Goal: Task Accomplishment & Management: Use online tool/utility

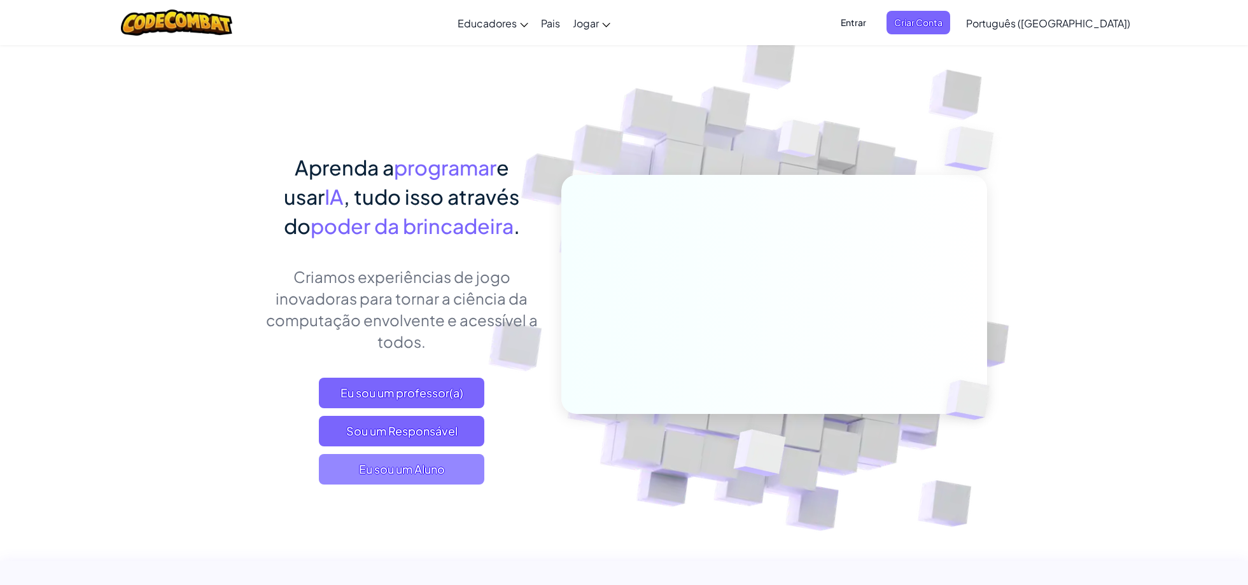
click at [431, 467] on font "Eu sou um Aluno" at bounding box center [402, 469] width 86 height 15
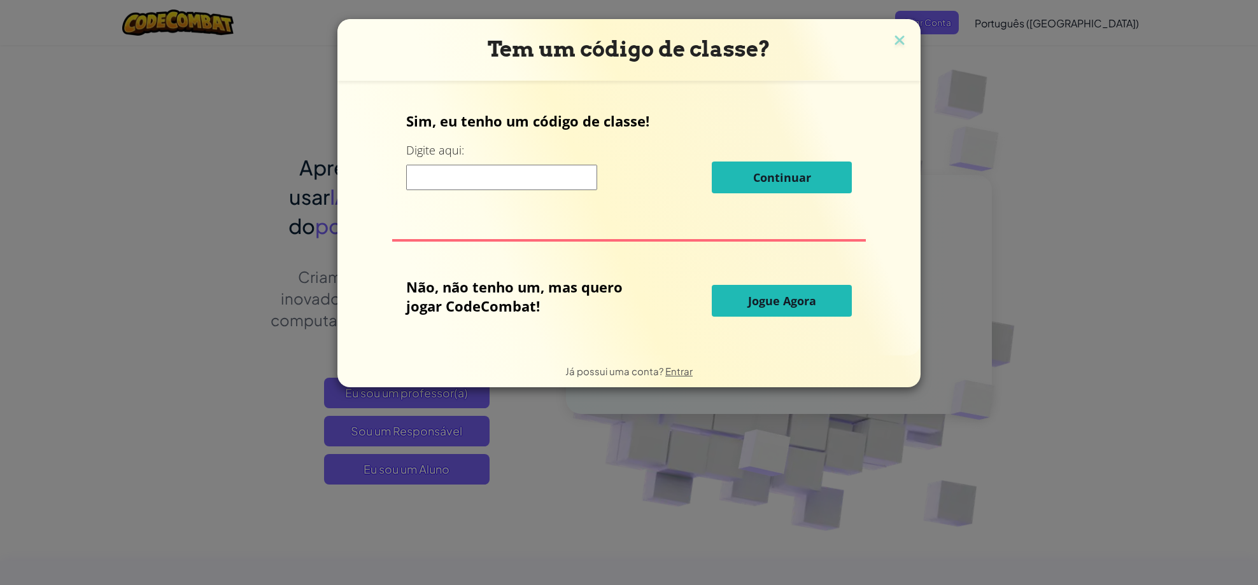
click at [474, 174] on input at bounding box center [501, 177] width 191 height 25
click at [790, 299] on font "Jogue Agora" at bounding box center [782, 300] width 68 height 15
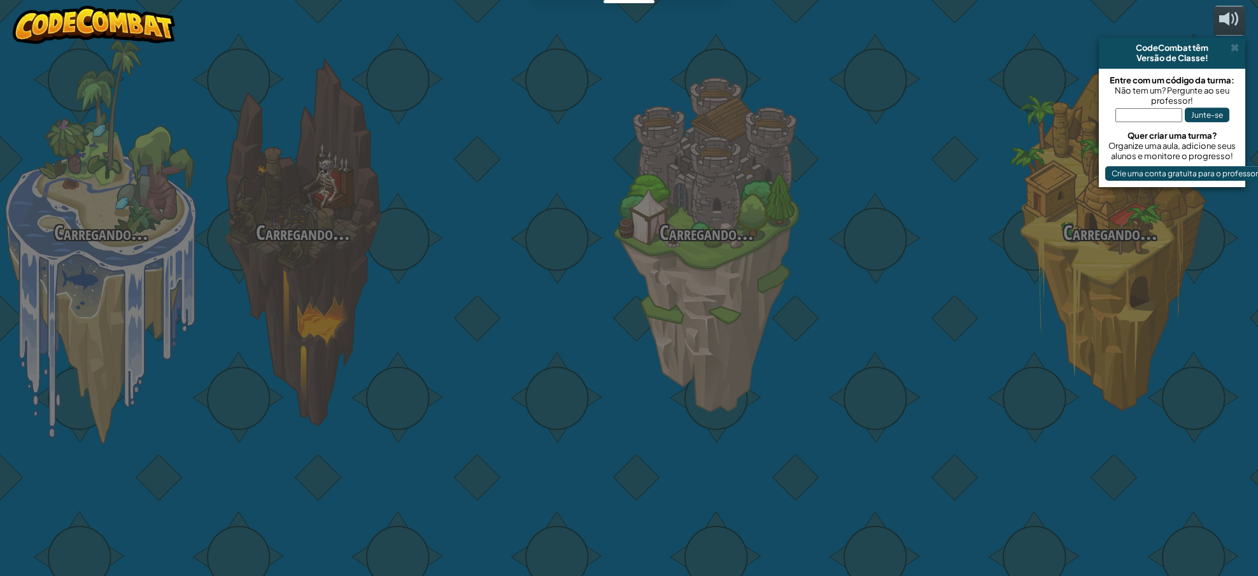
select select "pt-BR"
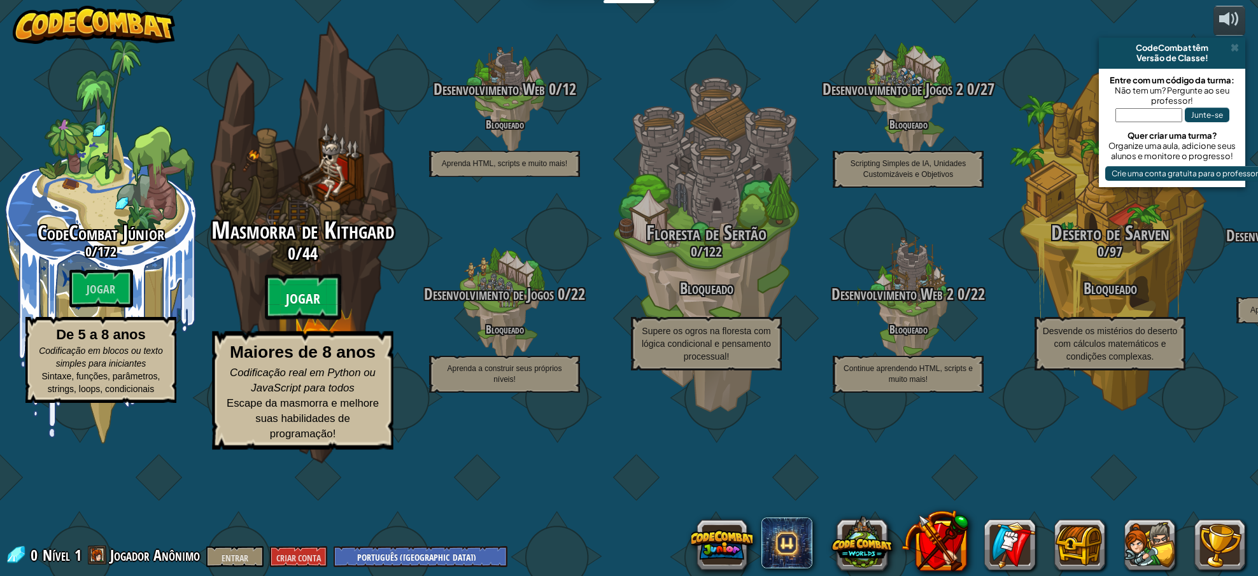
click at [307, 309] on font "Jogar" at bounding box center [303, 299] width 34 height 19
select select "pt-BR"
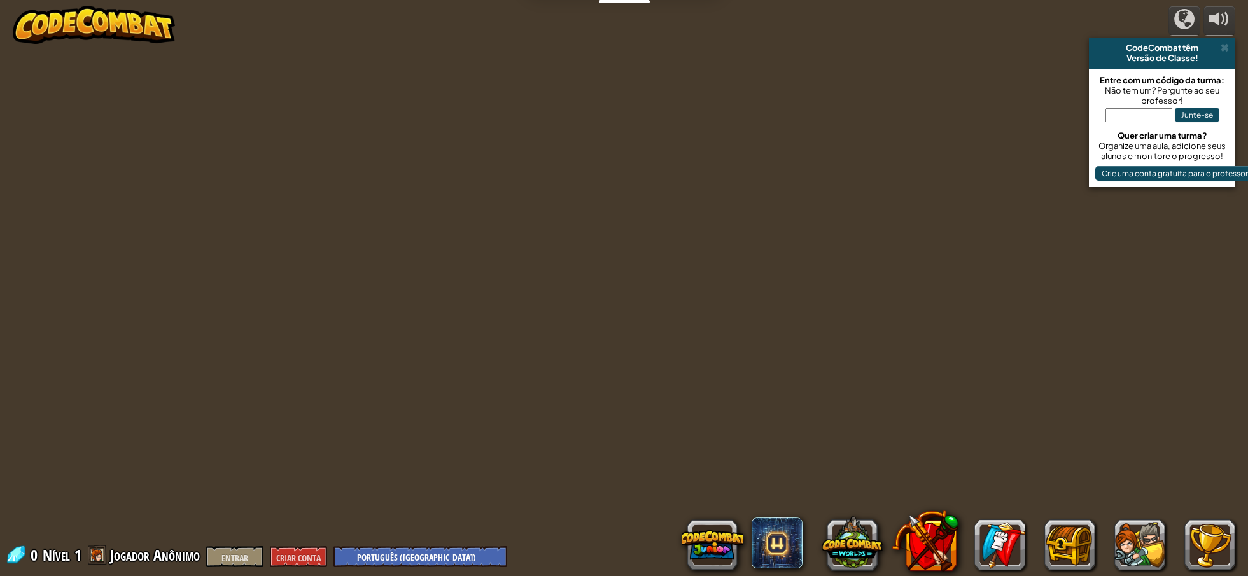
select select "pt-BR"
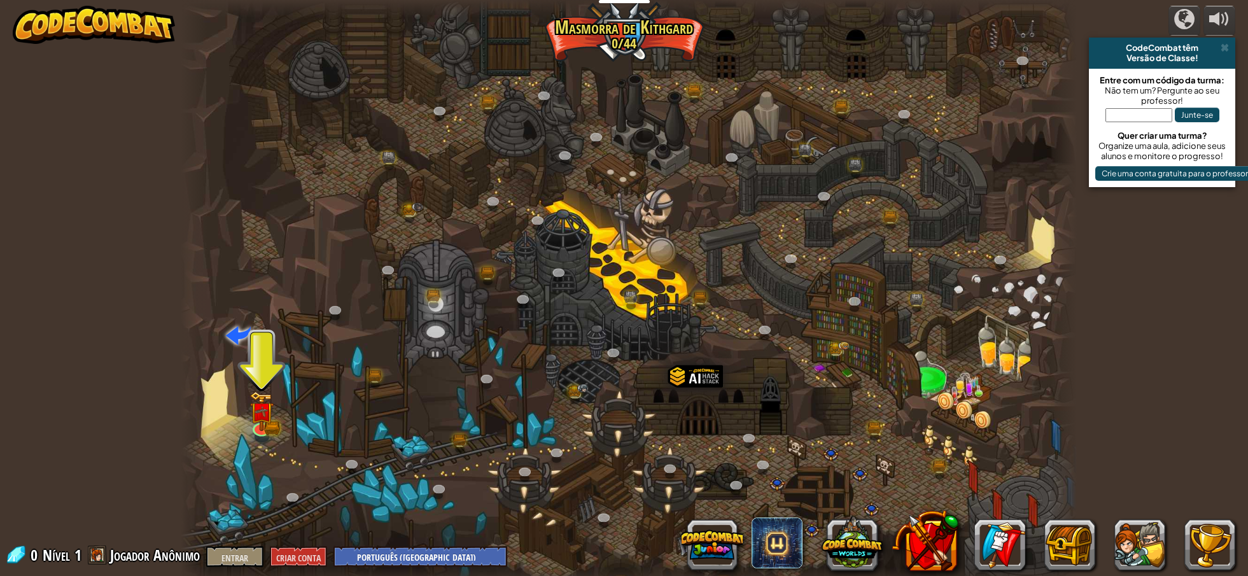
click at [270, 437] on div at bounding box center [629, 292] width 896 height 585
click at [265, 428] on div at bounding box center [262, 426] width 18 height 18
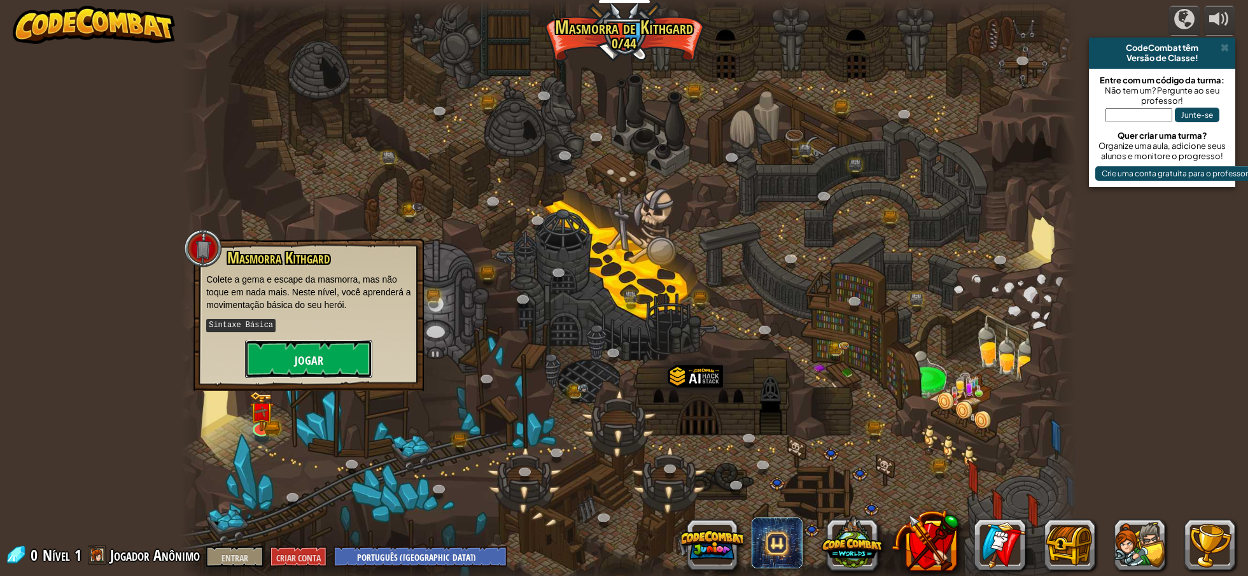
click at [304, 354] on font "Jogar" at bounding box center [309, 361] width 29 height 16
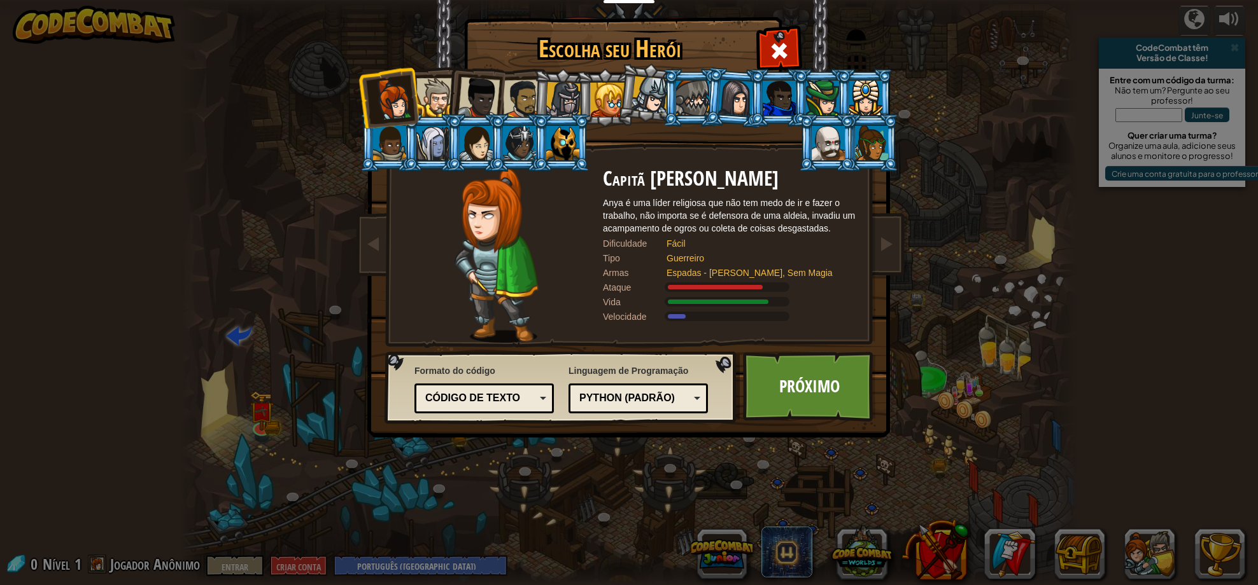
click at [522, 404] on div "Código de texto" at bounding box center [480, 398] width 110 height 15
click at [824, 389] on font "Próximo" at bounding box center [809, 386] width 60 height 23
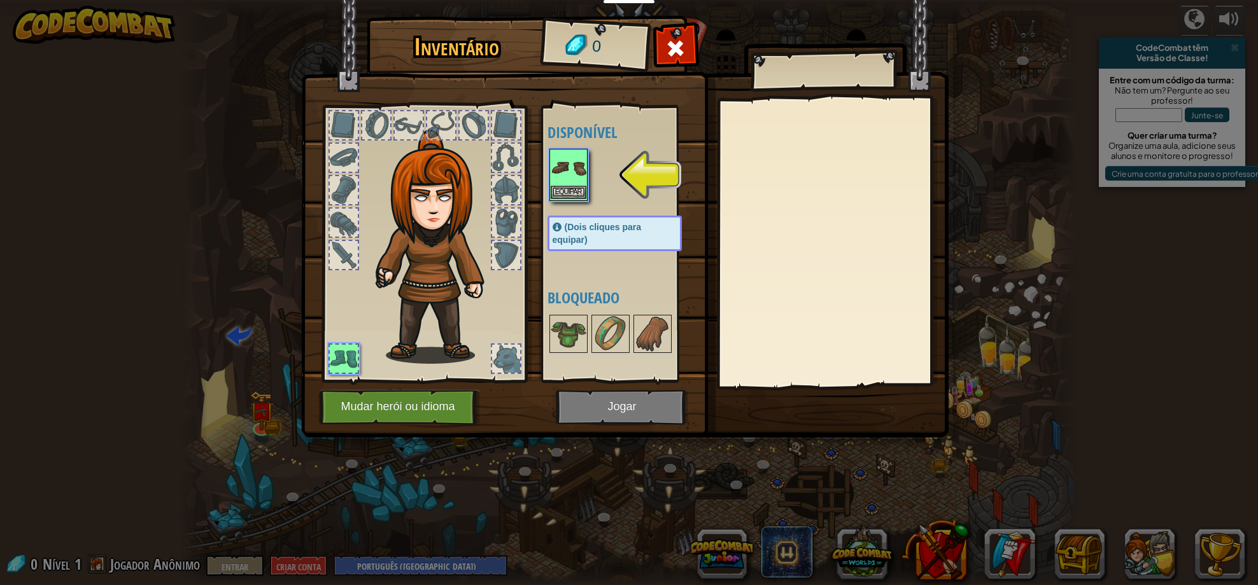
drag, startPoint x: 570, startPoint y: 166, endPoint x: 571, endPoint y: 188, distance: 21.7
click at [571, 167] on img at bounding box center [568, 168] width 36 height 36
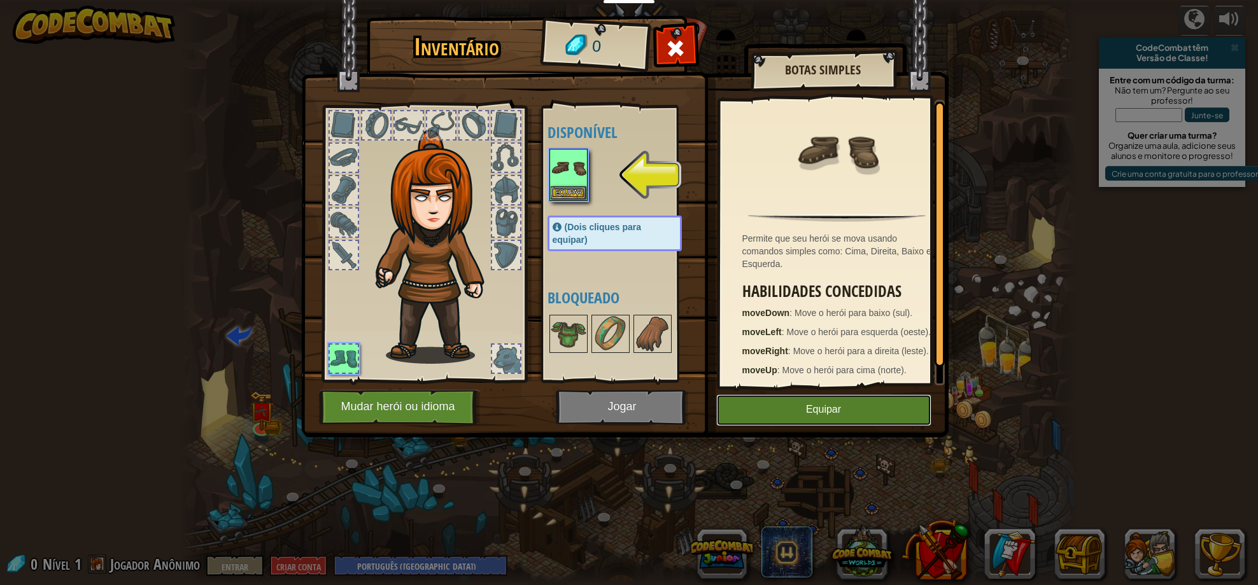
click at [796, 405] on button "Equipar" at bounding box center [823, 411] width 215 height 32
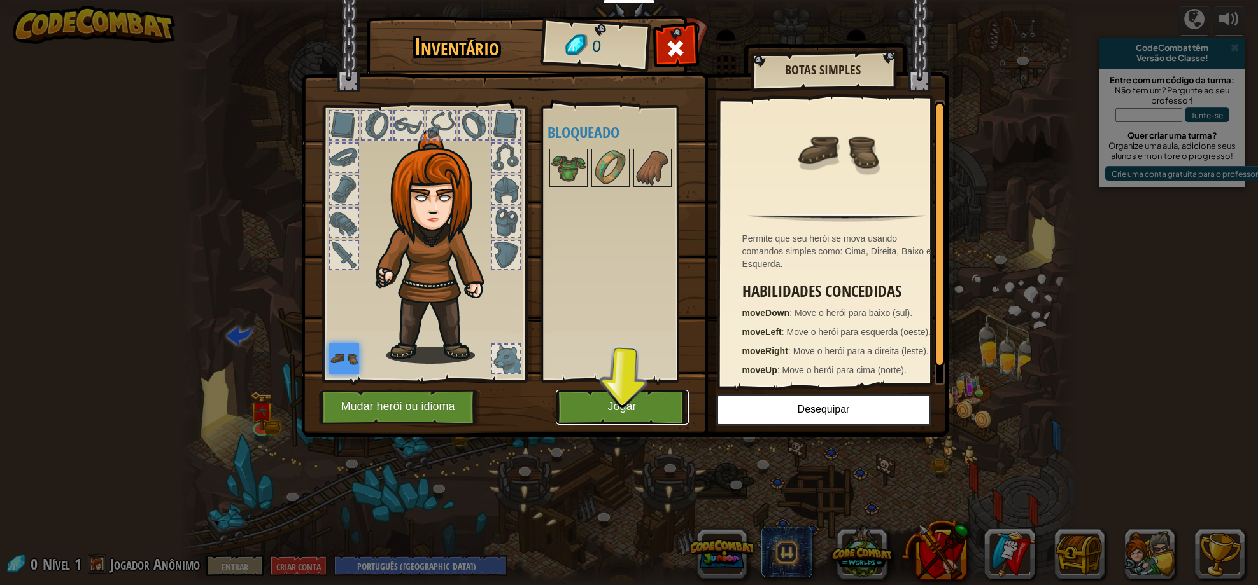
click at [641, 402] on button "Jogar" at bounding box center [622, 407] width 133 height 35
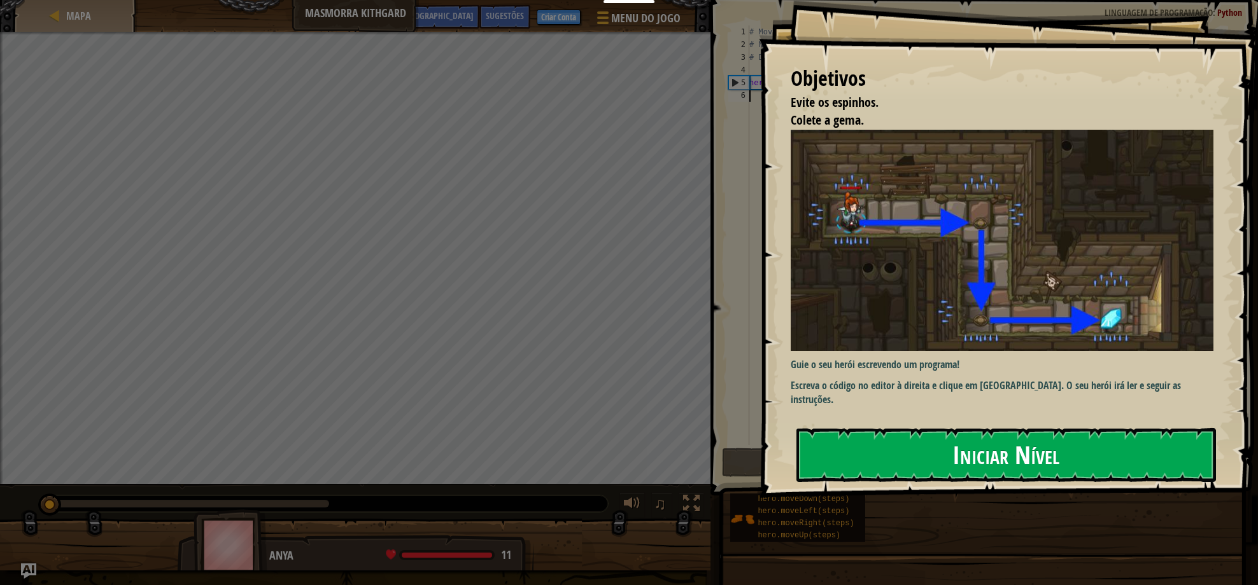
click at [942, 458] on button "Iniciar Nível" at bounding box center [1005, 454] width 419 height 53
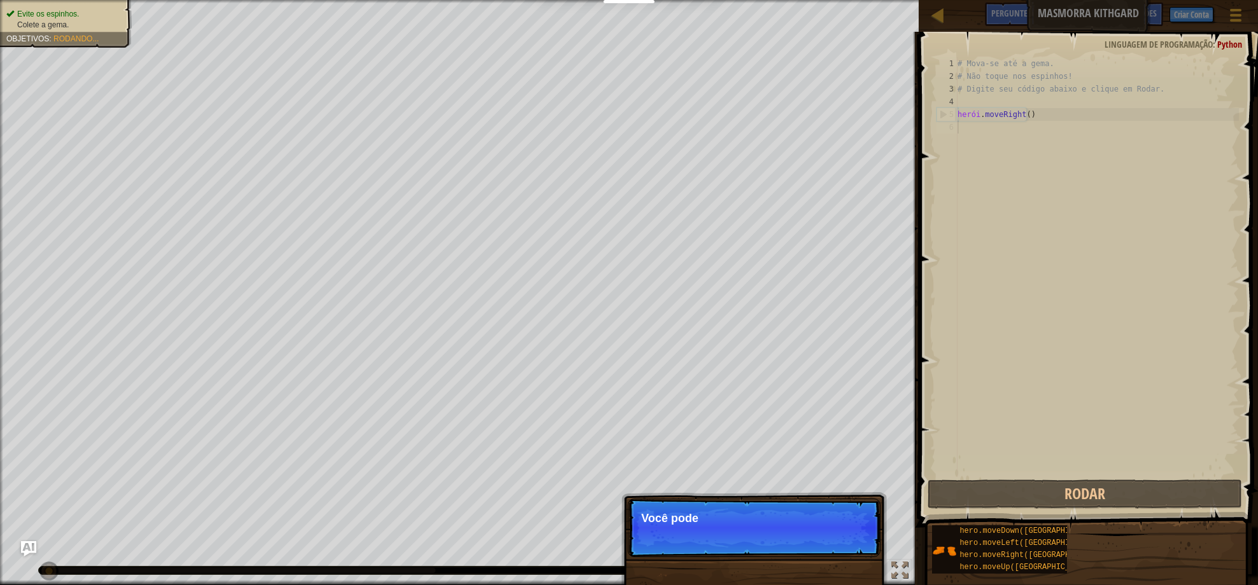
click at [842, 534] on p "Pular (esc) Continuar Você pode" at bounding box center [753, 528] width 253 height 59
click at [1052, 127] on div "# Mova-se até a gema. # Não toque nos espinhos! # Digite seu código abaixo e cl…" at bounding box center [1097, 279] width 284 height 445
click at [1047, 116] on div "# Mova-se até a gema. # Não toque nos espinhos! # Digite seu código abaixo e cl…" at bounding box center [1097, 279] width 284 height 445
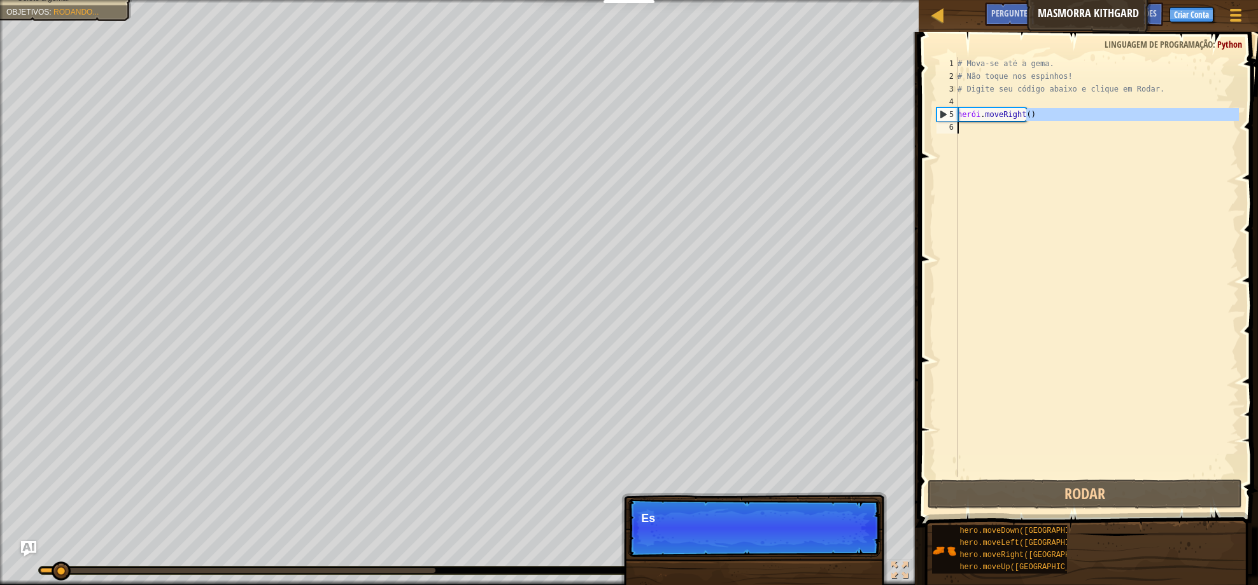
drag, startPoint x: 1042, startPoint y: 120, endPoint x: 960, endPoint y: 130, distance: 82.7
click at [960, 130] on div "# Mova-se até a gema. # Não toque nos espinhos! # Digite seu código abaixo e cl…" at bounding box center [1097, 279] width 284 height 445
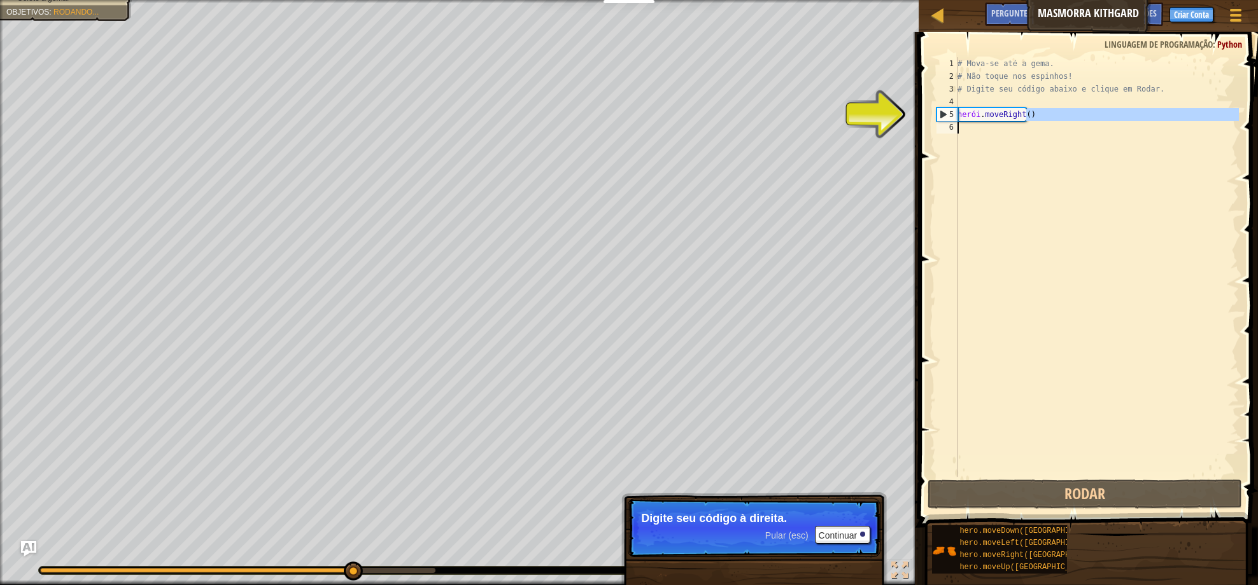
click at [943, 115] on div "5" at bounding box center [947, 114] width 20 height 13
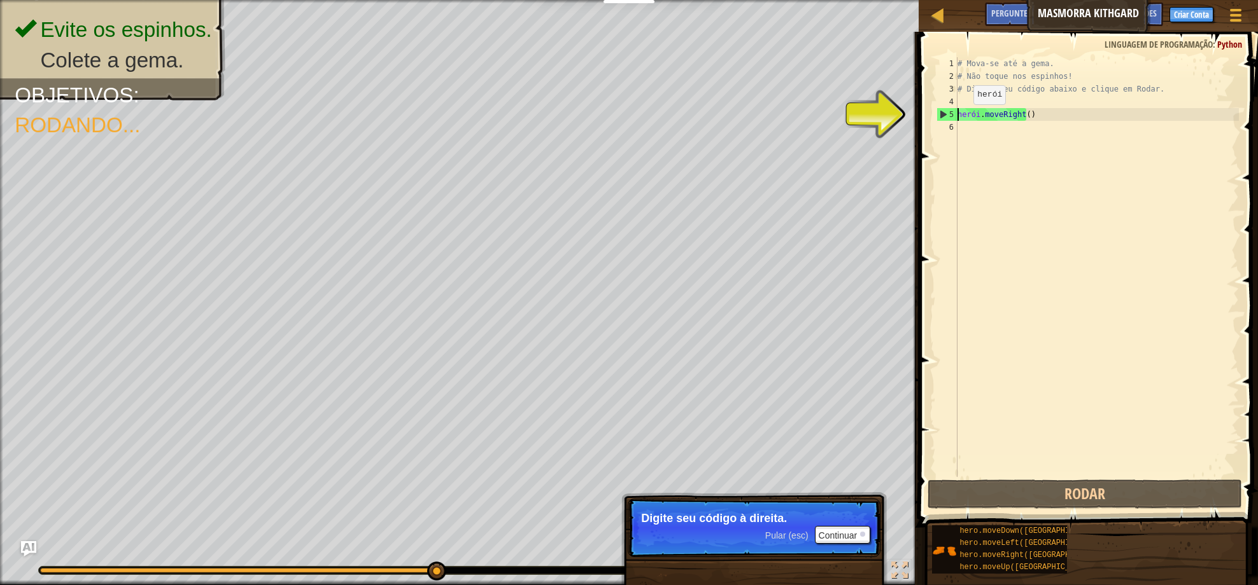
click at [941, 116] on div "5" at bounding box center [947, 114] width 20 height 13
type textarea "hero.moveRight()"
click at [1062, 116] on div "# Mova-se até a gema. # Não toque nos espinhos! # Digite seu código abaixo e cl…" at bounding box center [1097, 279] width 284 height 445
drag, startPoint x: 1024, startPoint y: 111, endPoint x: 934, endPoint y: 112, distance: 89.7
click at [934, 112] on div "hero.moveRight() 1 2 3 4 5 6 # Mova-se até a gema. # Não toque nos espinhos! # …" at bounding box center [1086, 267] width 305 height 420
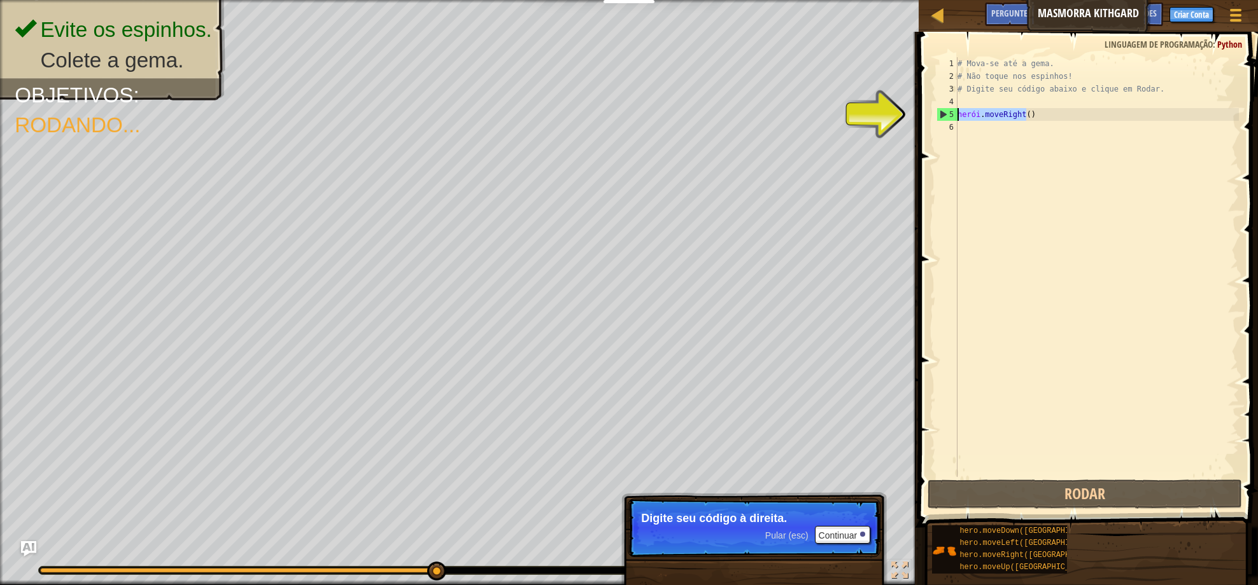
click at [1047, 116] on div "# Mova-se até a gema. # Não toque nos espinhos! # Digite seu código abaixo e cl…" at bounding box center [1097, 267] width 284 height 420
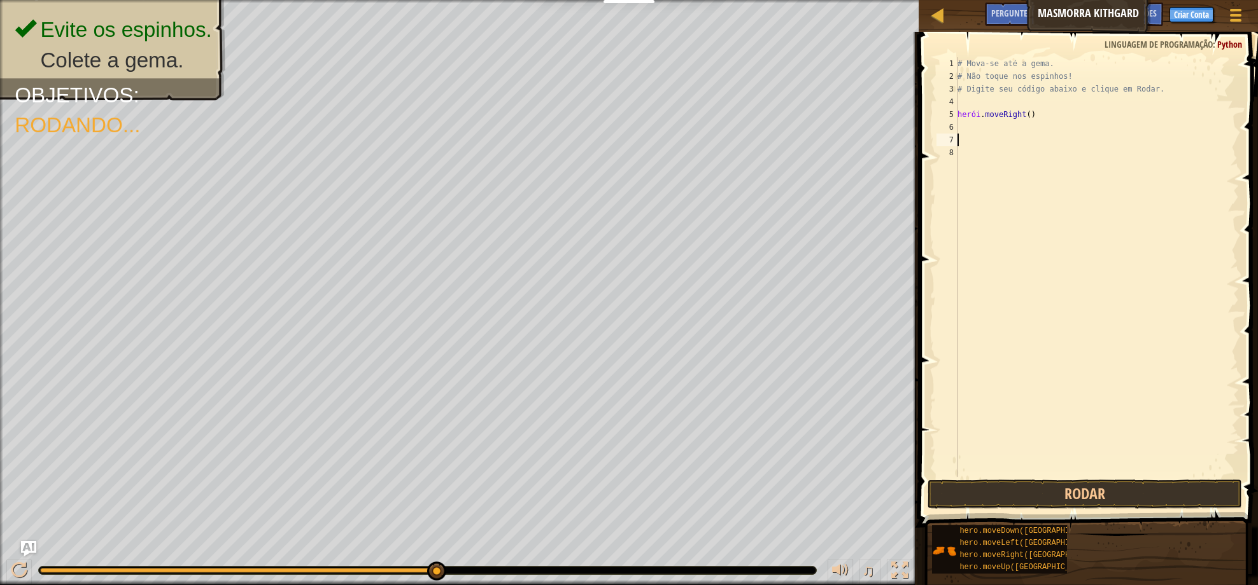
paste textarea "hero.moveRight()"
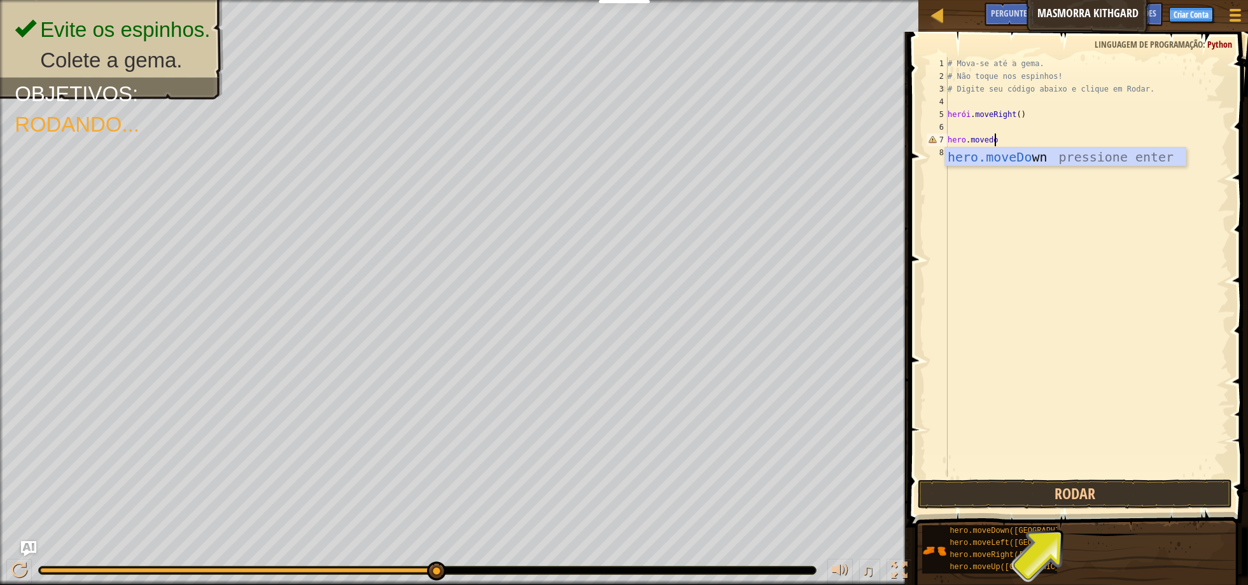
type textarea "hero.movedow"
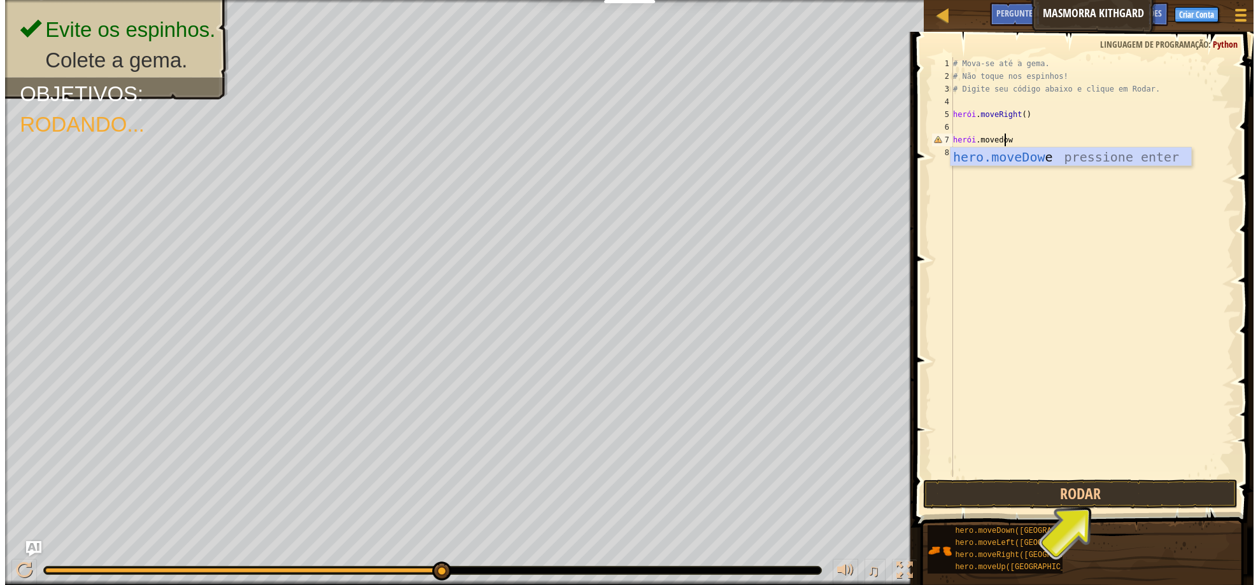
scroll to position [6, 0]
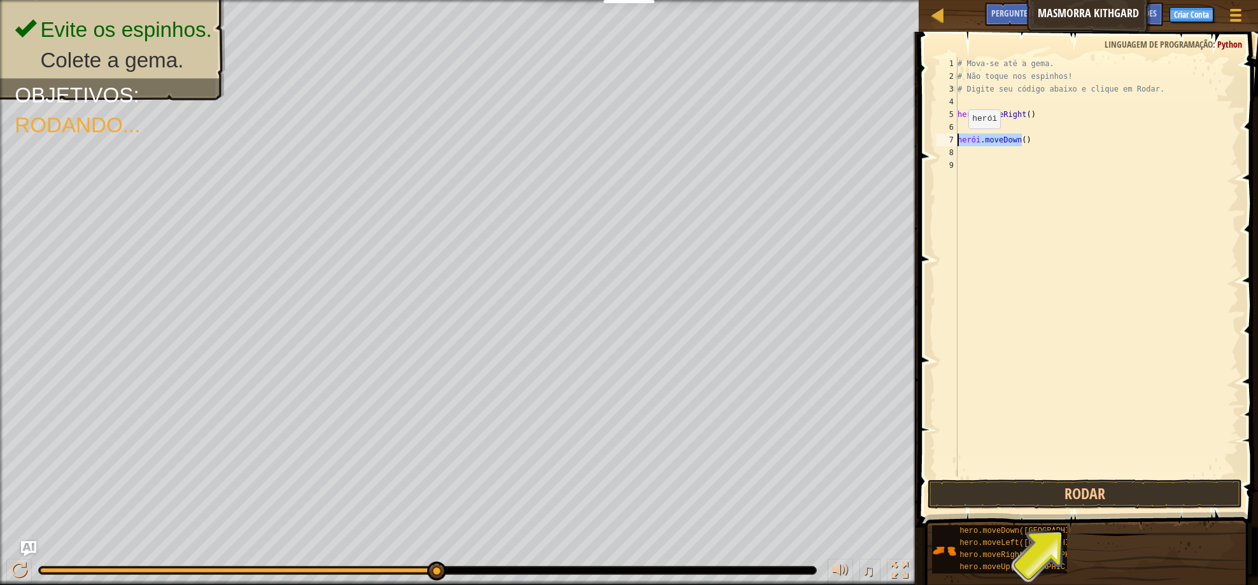
drag, startPoint x: 1036, startPoint y: 142, endPoint x: 939, endPoint y: 140, distance: 96.7
click at [939, 140] on div "1 2 3 4 5 6 7 8 9 # Mova-se até a gema. # Não toque nos espinhos! # Digite seu …" at bounding box center [1086, 267] width 305 height 420
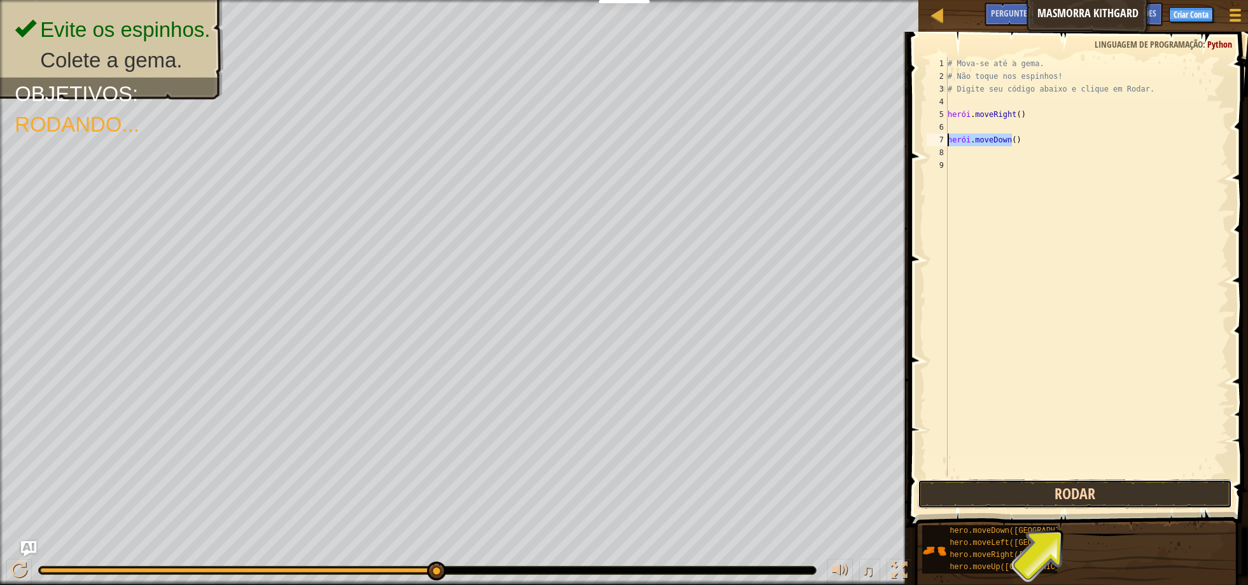
click at [1088, 493] on button "Rodar" at bounding box center [1075, 494] width 314 height 29
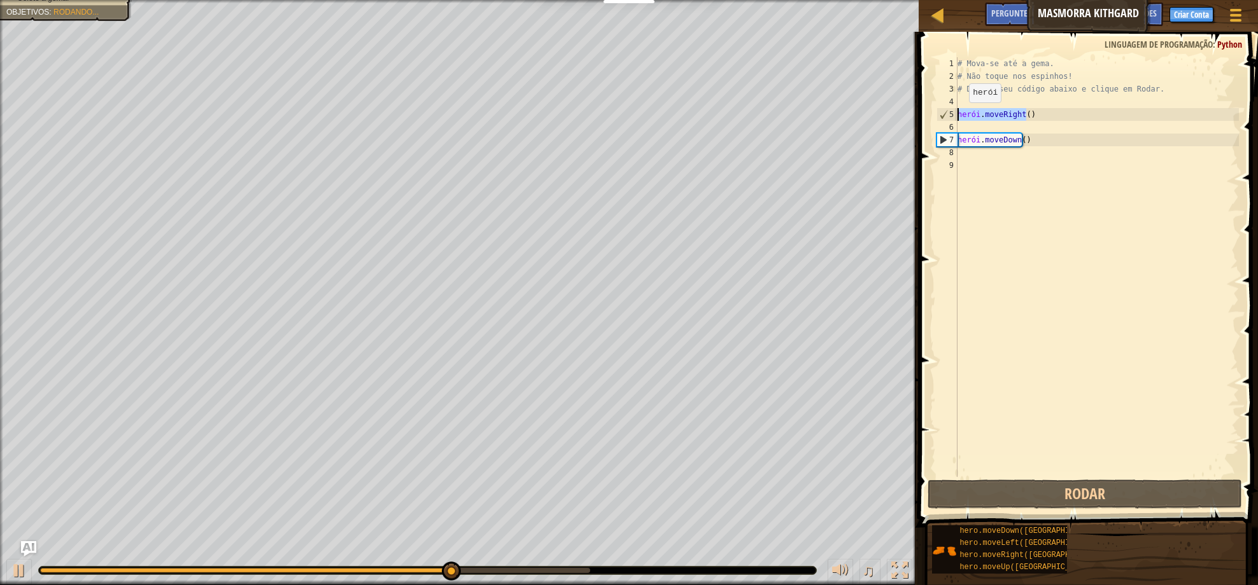
drag, startPoint x: 1060, startPoint y: 113, endPoint x: 955, endPoint y: 115, distance: 104.4
click at [955, 115] on div "hero.moveDown() 1 2 3 4 5 6 7 8 9 # Mova-se até a gema. # Não toque nos espinho…" at bounding box center [1086, 267] width 305 height 420
click at [1049, 144] on div "# Mova-se até a gema. # Não toque nos espinhos! # Digite seu código abaixo e cl…" at bounding box center [1097, 279] width 284 height 445
type textarea "hero.moveDown()"
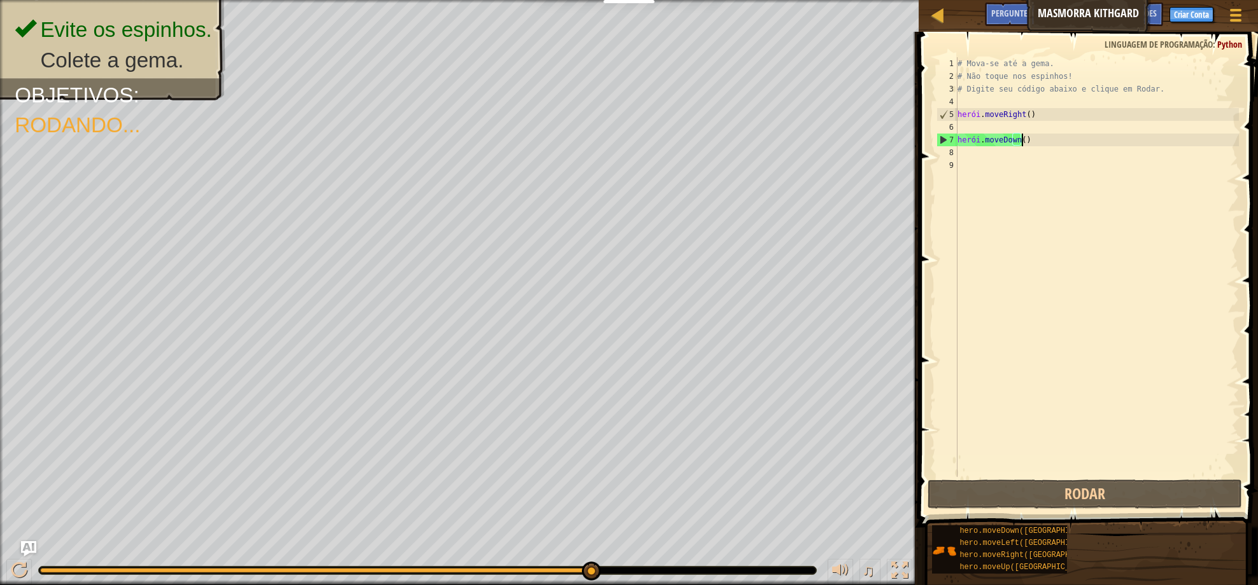
click at [1042, 139] on div "# Mova-se até a gema. # Não toque nos espinhos! # Digite seu código abaixo e cl…" at bounding box center [1097, 279] width 284 height 445
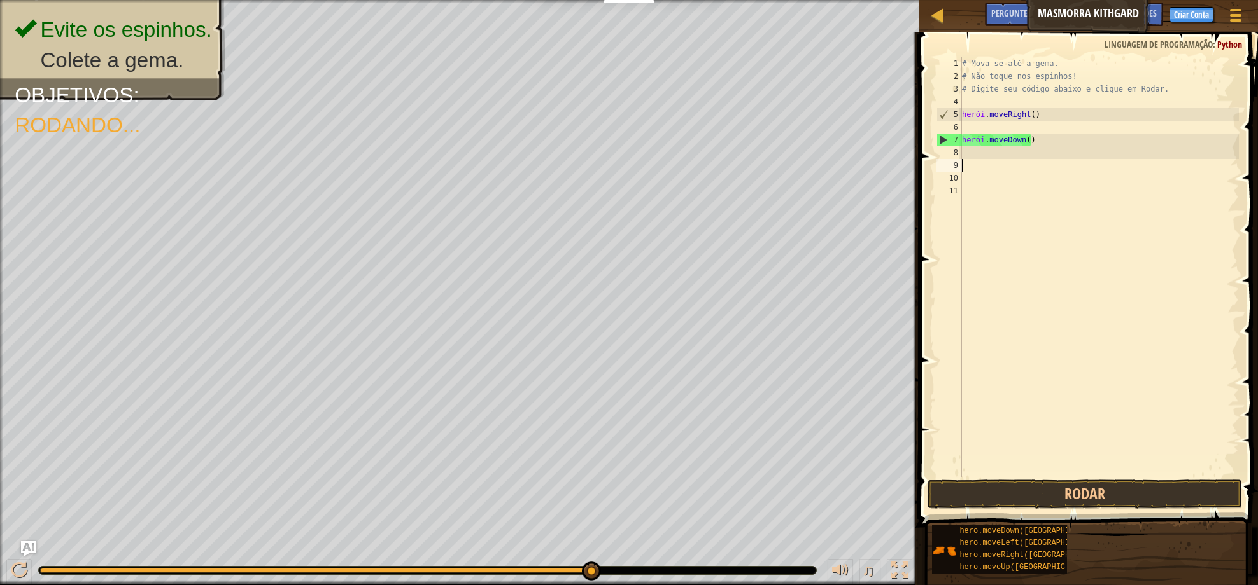
paste textarea "hero.moveRight()"
type textarea "hero.moveRight()"
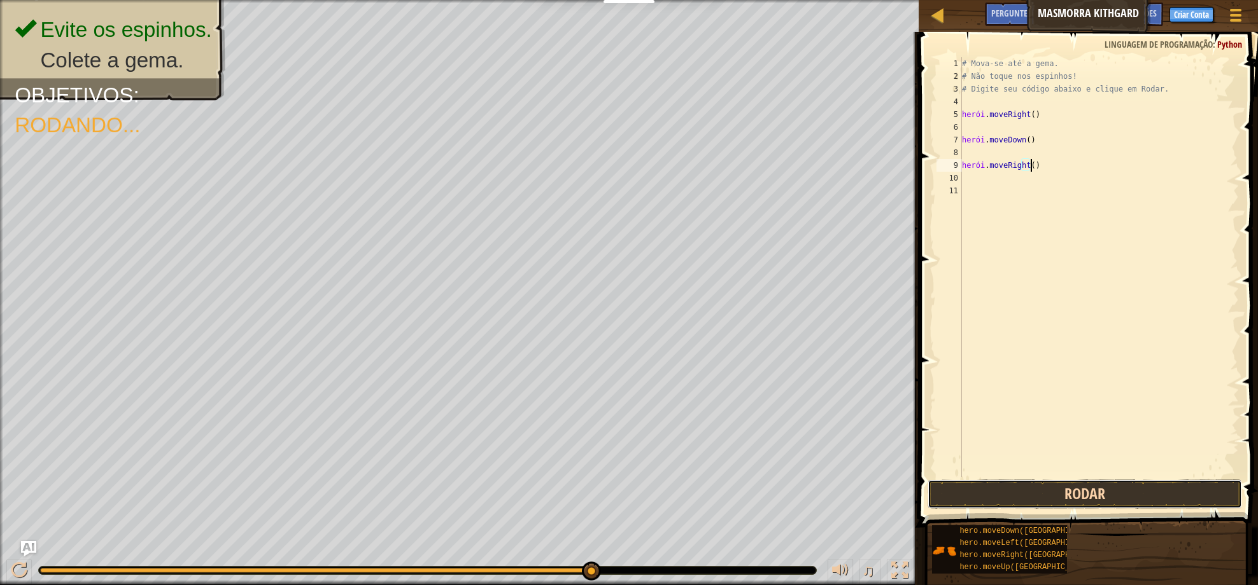
click at [1102, 496] on button "Rodar" at bounding box center [1084, 494] width 314 height 29
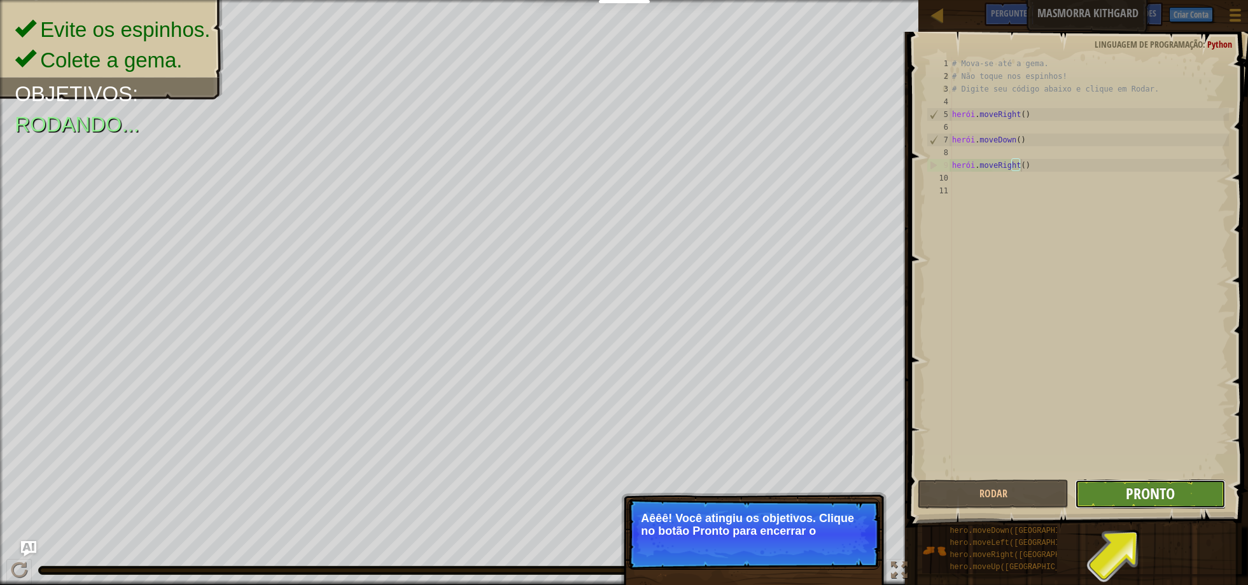
click at [1157, 493] on font "Pronto" at bounding box center [1150, 494] width 49 height 20
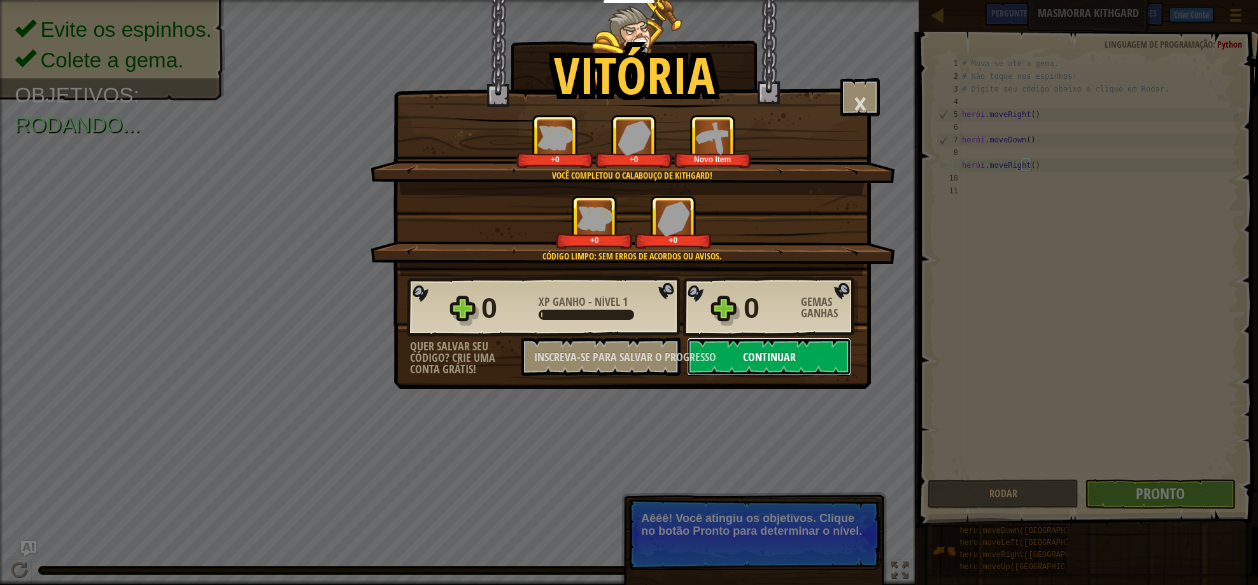
click at [787, 346] on button "Continuar" at bounding box center [769, 357] width 164 height 38
select select "pt-BR"
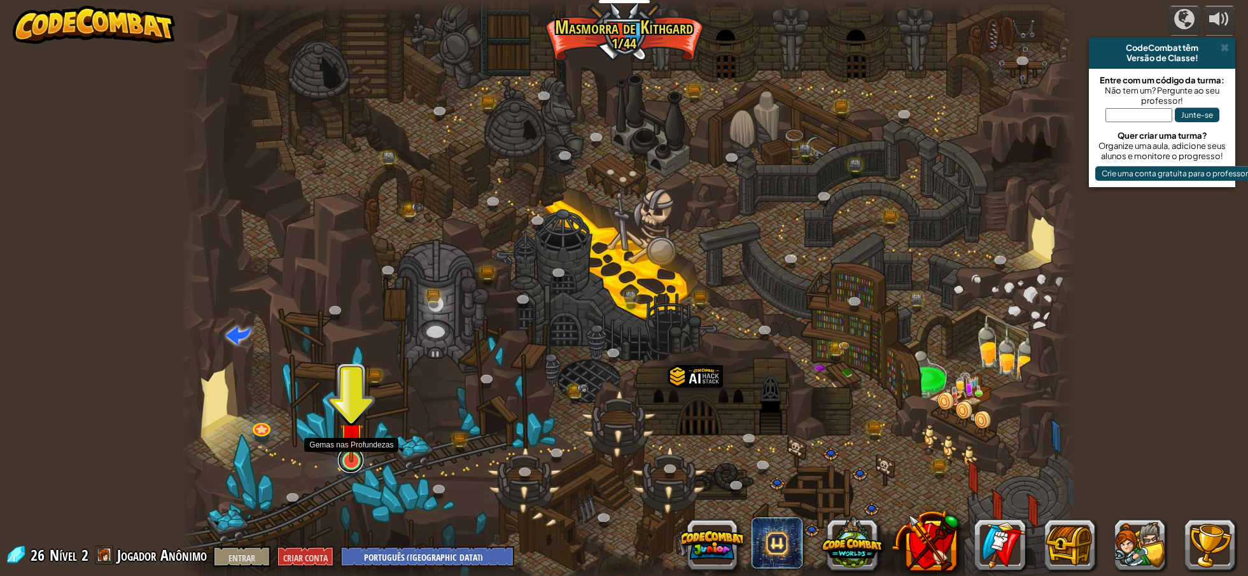
click at [349, 463] on link at bounding box center [350, 459] width 25 height 25
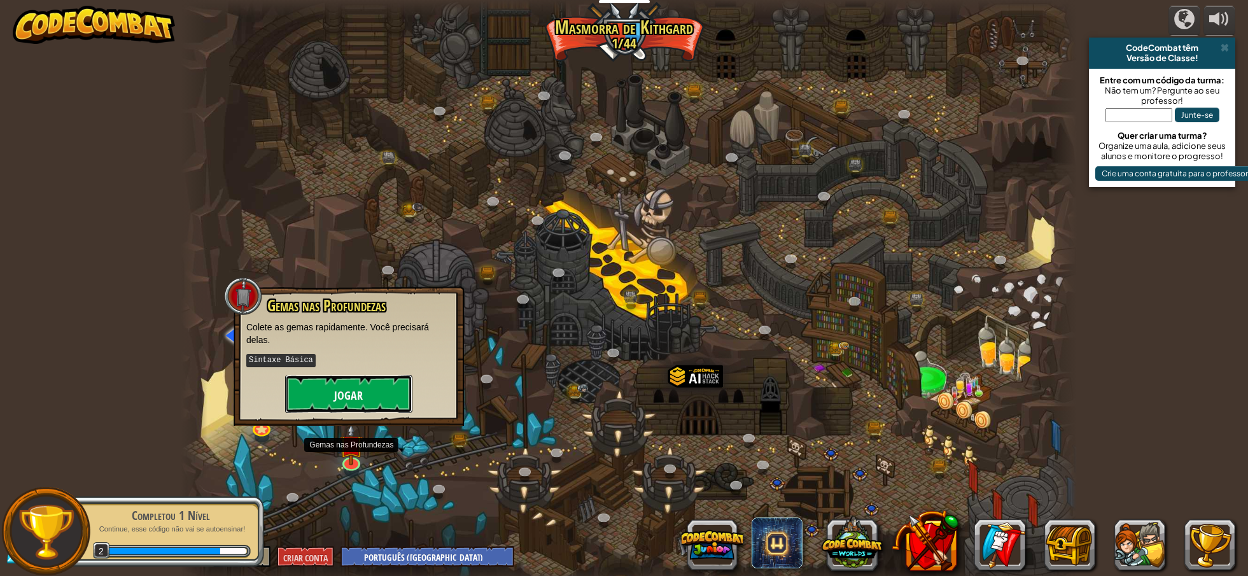
click at [386, 389] on button "Jogar" at bounding box center [348, 394] width 127 height 38
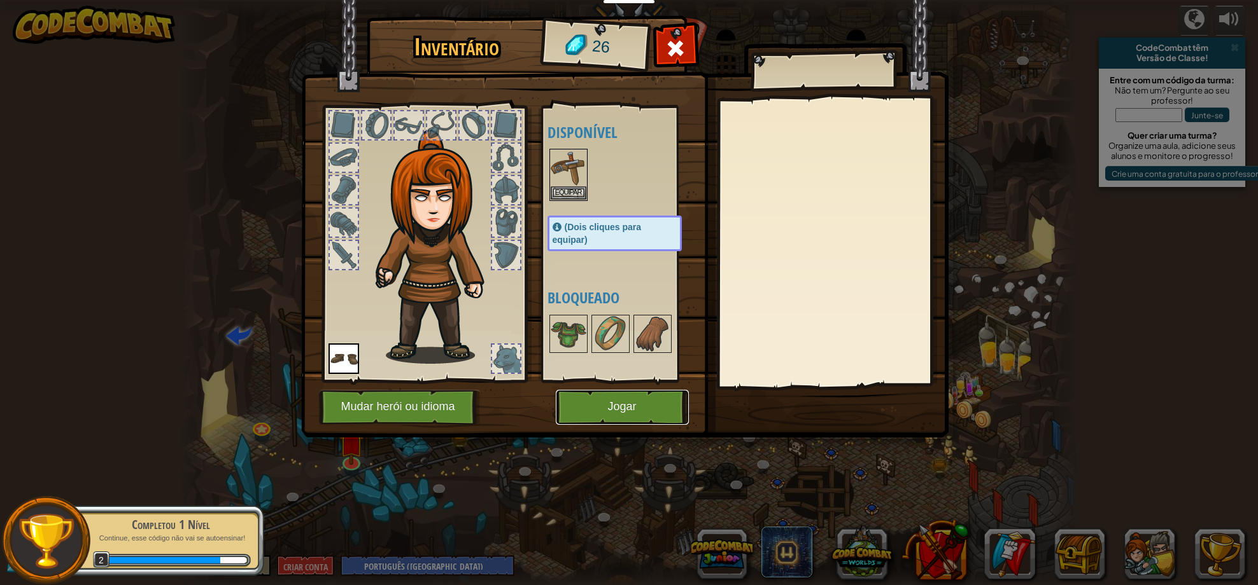
click at [631, 411] on font "Jogar" at bounding box center [621, 407] width 29 height 13
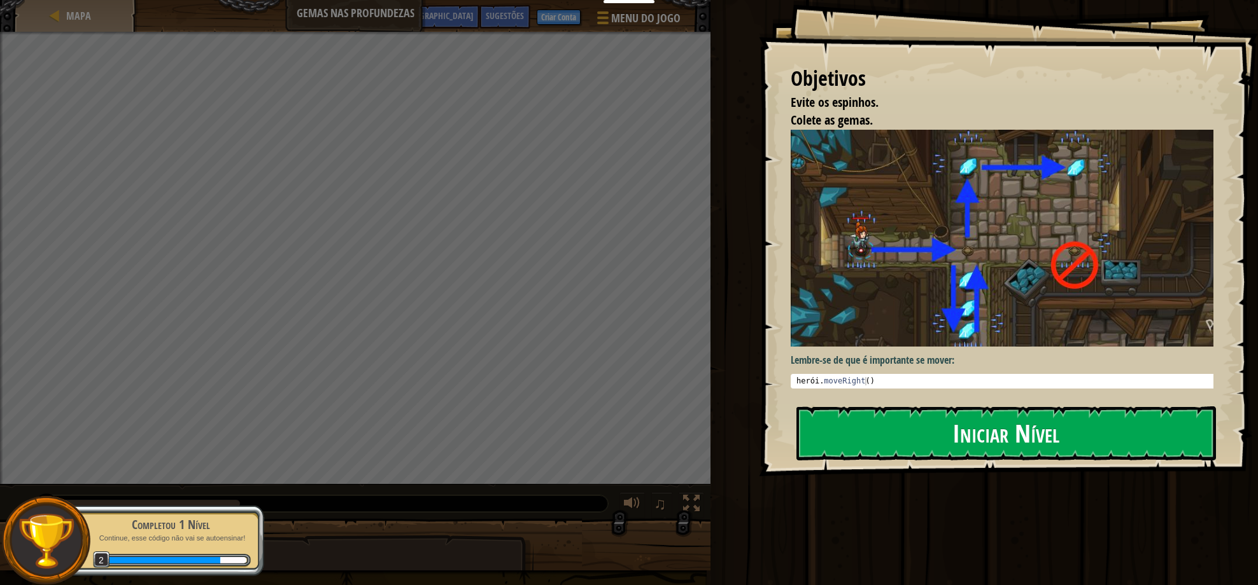
click at [965, 437] on font "Iniciar Nível" at bounding box center [1005, 433] width 107 height 34
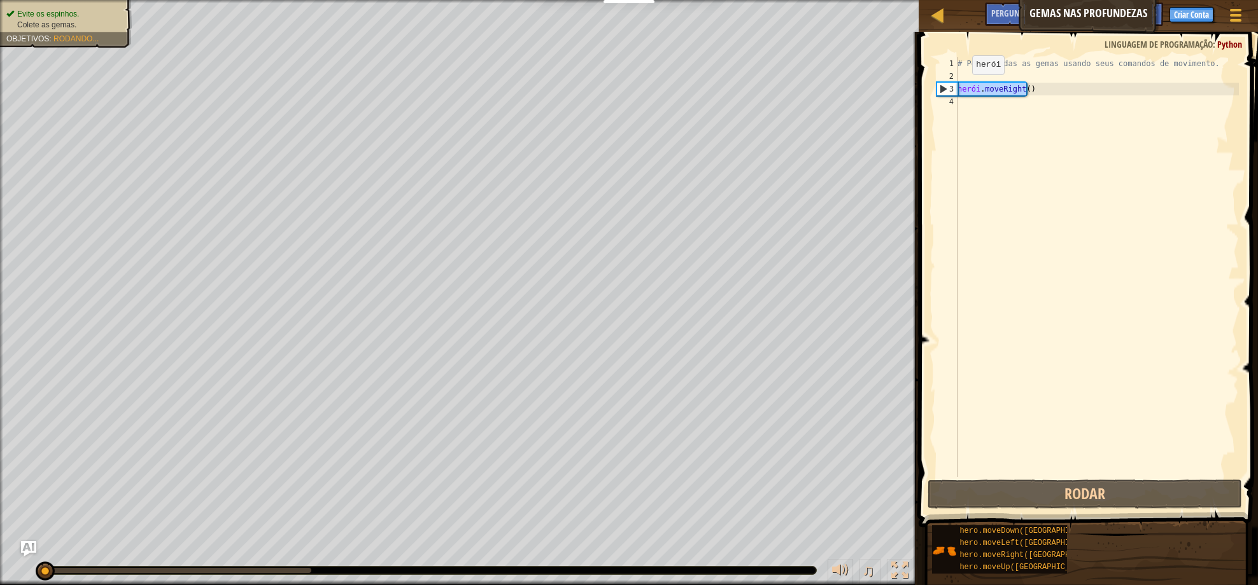
drag, startPoint x: 1056, startPoint y: 88, endPoint x: 918, endPoint y: 85, distance: 138.1
click at [918, 85] on div "1 2 3 4 # Pegue todas as gemas usando seus comandos de movimento. herói . moveR…" at bounding box center [1085, 304] width 343 height 533
type textarea "hero.moveRight()"
click at [1051, 92] on div "# Pegue todas as gemas usando seus comandos de movimento. herói . moveRight ( )" at bounding box center [1097, 267] width 284 height 420
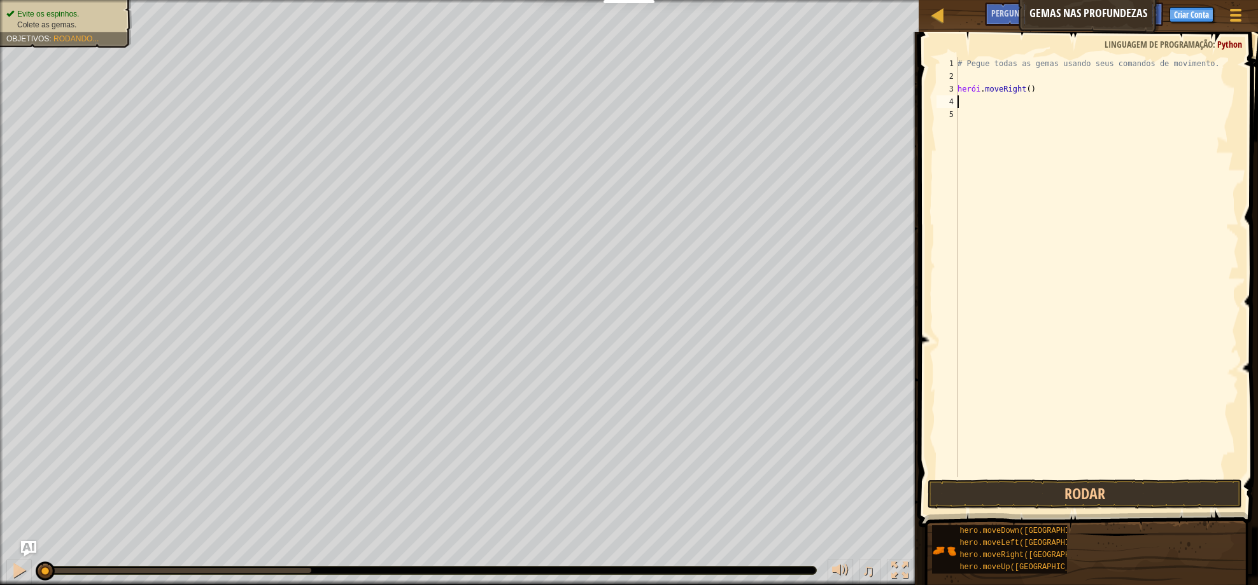
paste textarea "hero.moveRight()"
type textarea "hero.moveRup"
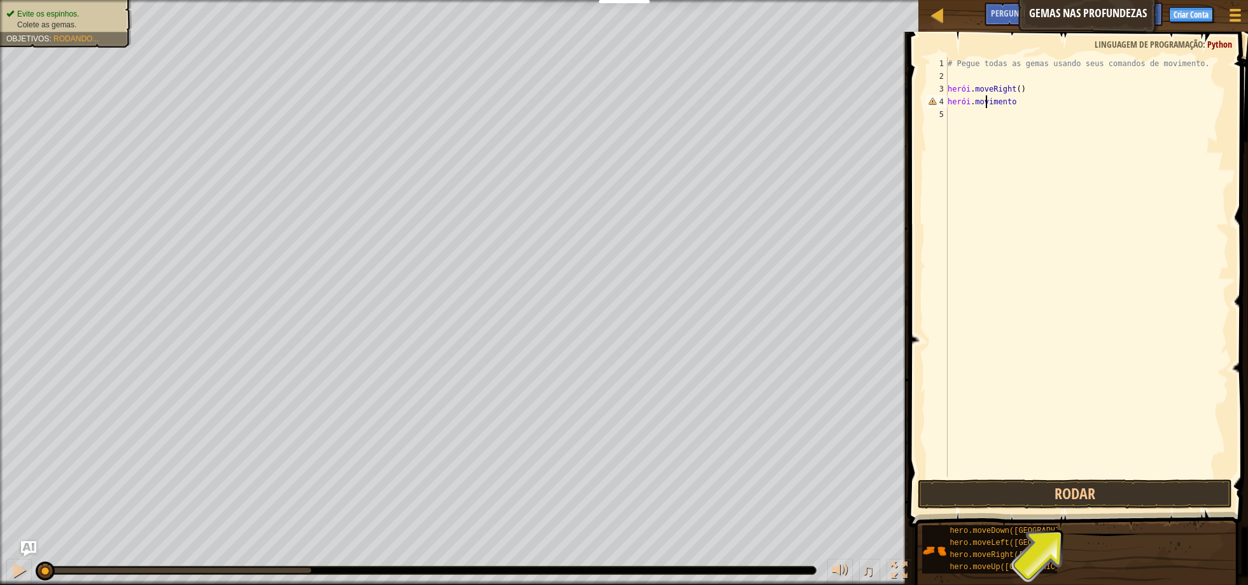
scroll to position [6, 3]
type textarea "hero.moveup"
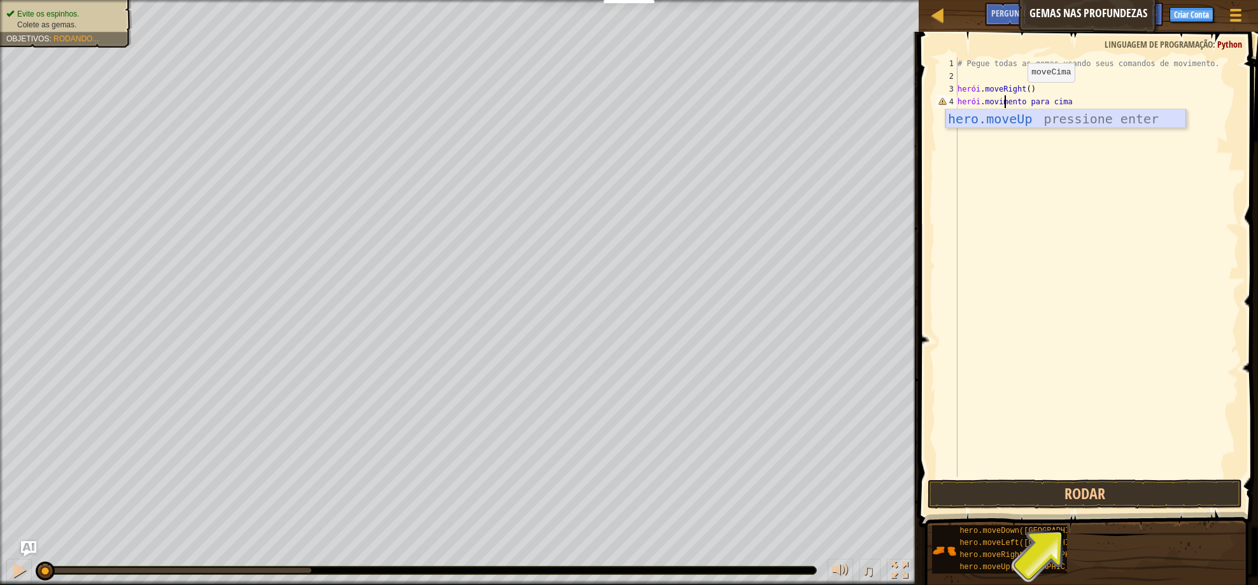
click at [1032, 120] on div "hero.moveUp pressione enter" at bounding box center [1065, 137] width 241 height 57
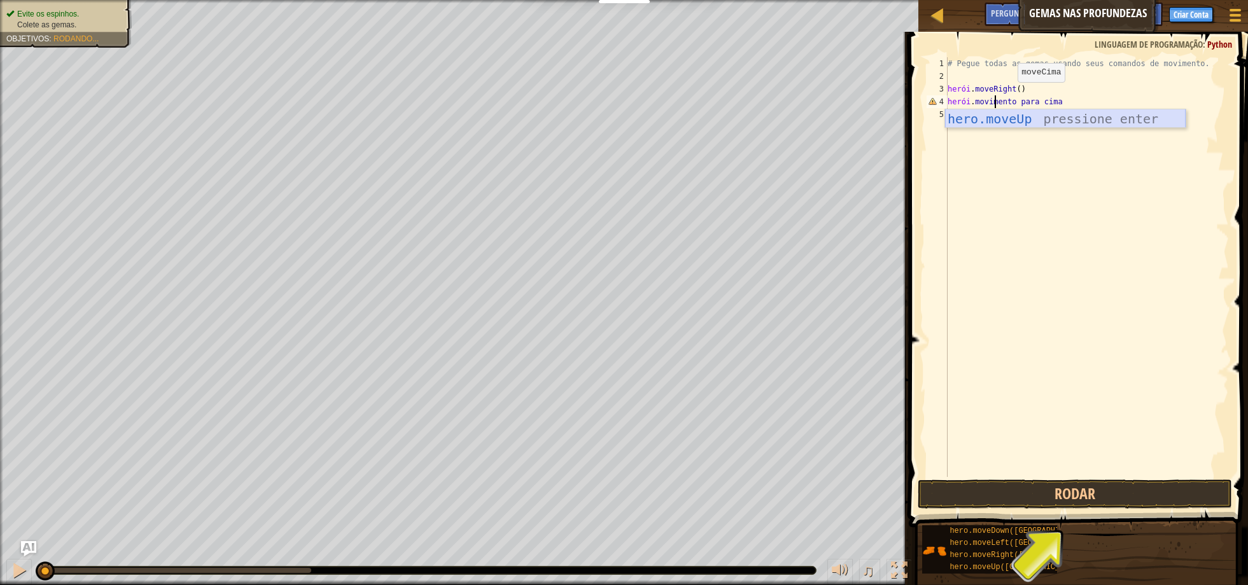
scroll to position [6, 0]
drag, startPoint x: 1039, startPoint y: 92, endPoint x: 923, endPoint y: 92, distance: 115.2
click at [923, 92] on div "1 2 3 4 5 6 # Pegue todas as gemas usando seus comandos de movimento. herói . m…" at bounding box center [1076, 304] width 343 height 533
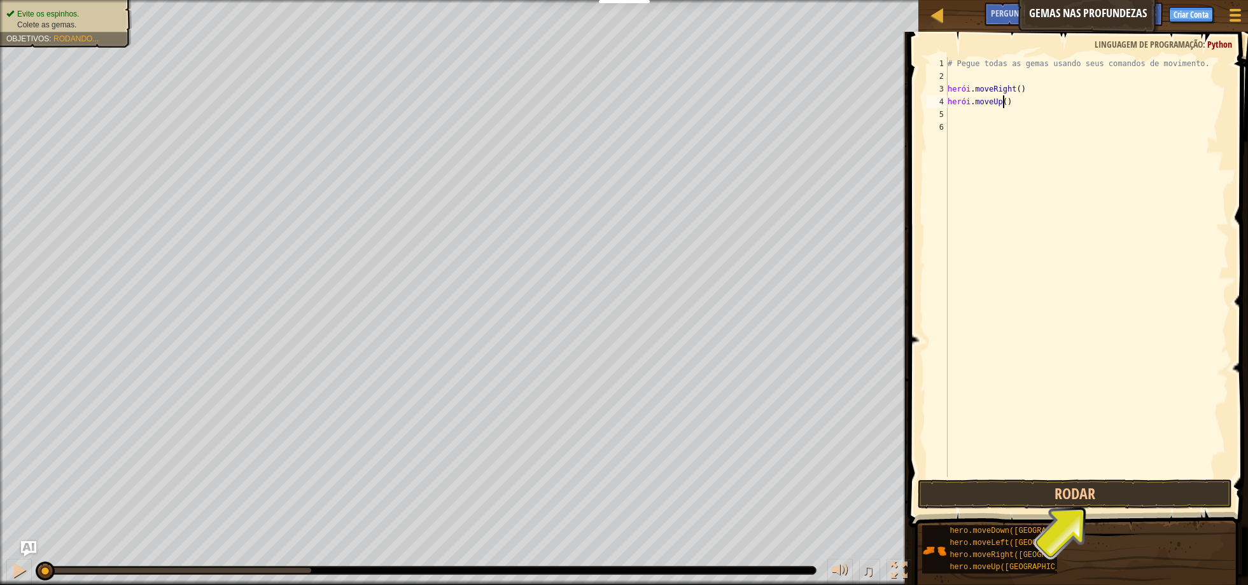
click at [1058, 105] on div "# Pegue todas as gemas usando seus comandos de movimento. herói . moveRight ( )…" at bounding box center [1087, 279] width 284 height 445
type textarea "hero.moveUp()"
paste textarea "hero.moveRight()"
type textarea "hero.moveRight()"
paste textarea "hero.moveRight()"
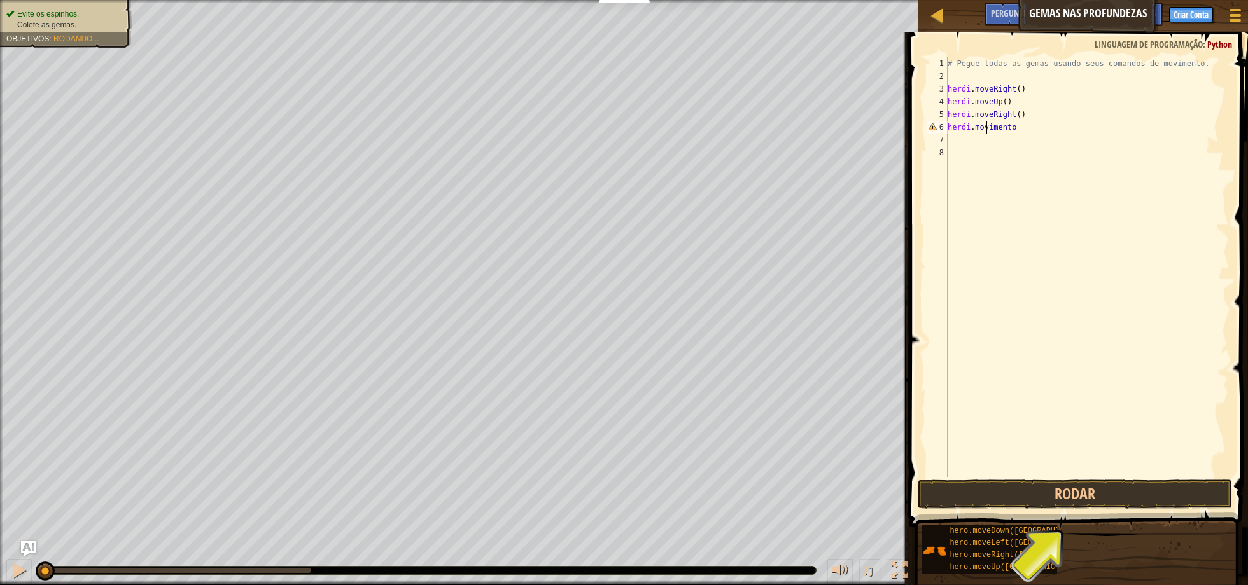
scroll to position [6, 3]
type textarea "hero.movedo"
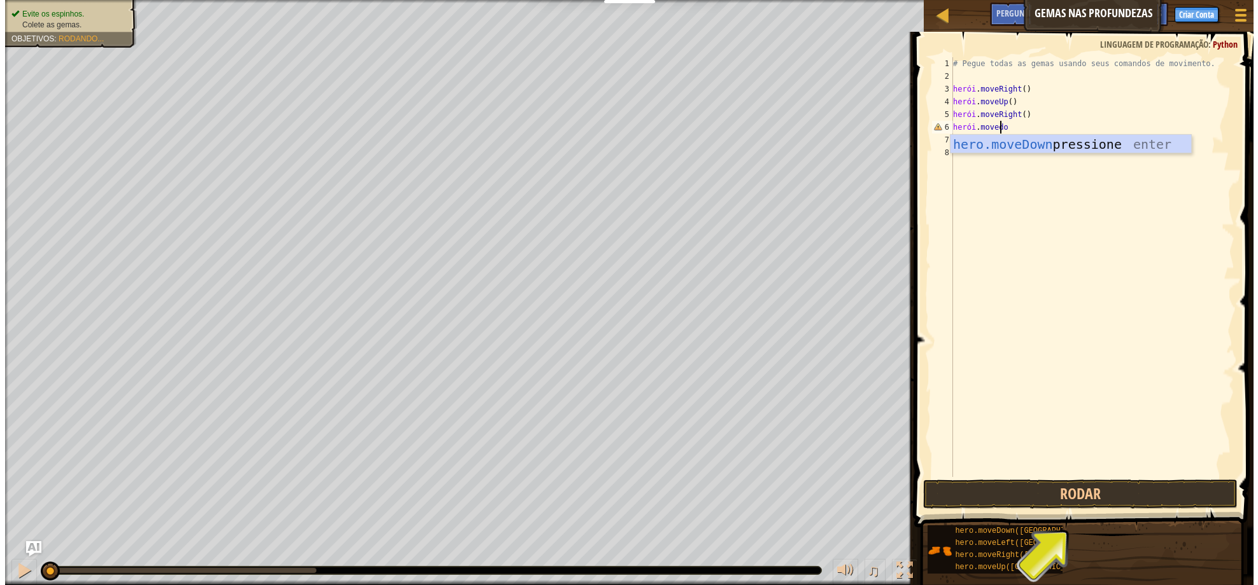
scroll to position [6, 0]
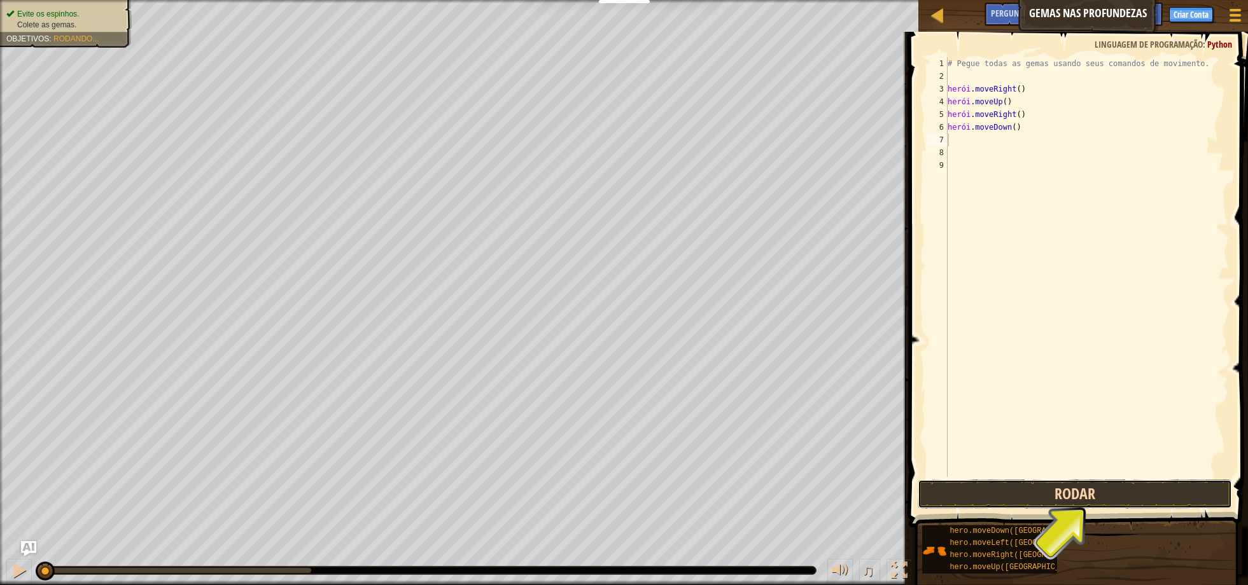
click at [1099, 488] on button "Rodar" at bounding box center [1075, 494] width 314 height 29
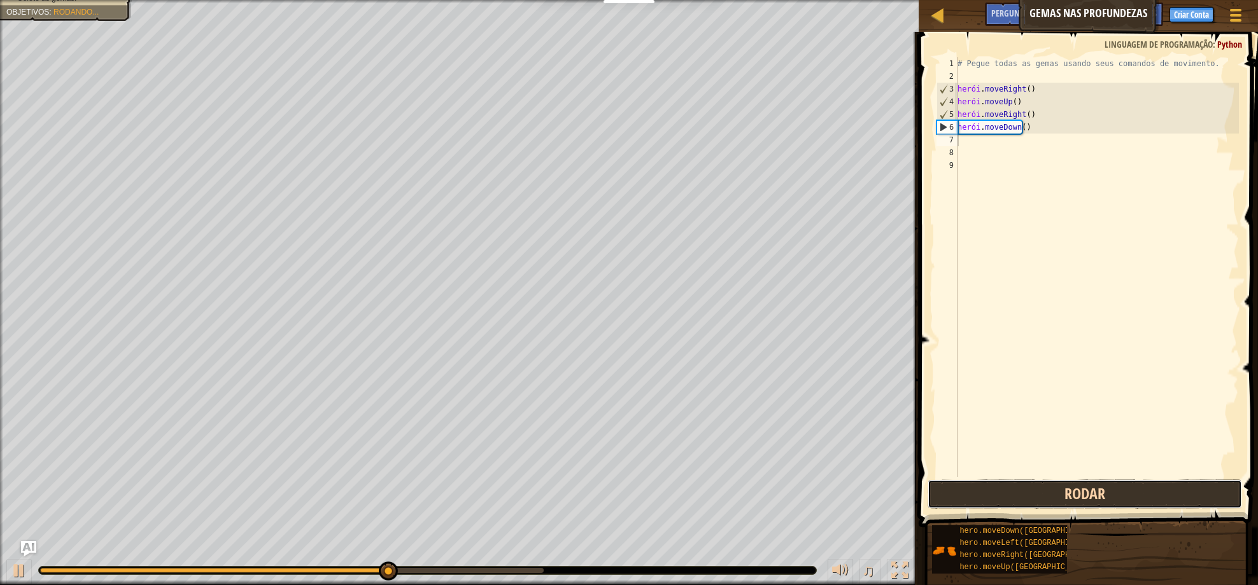
click at [1088, 496] on button "Rodar" at bounding box center [1084, 494] width 314 height 29
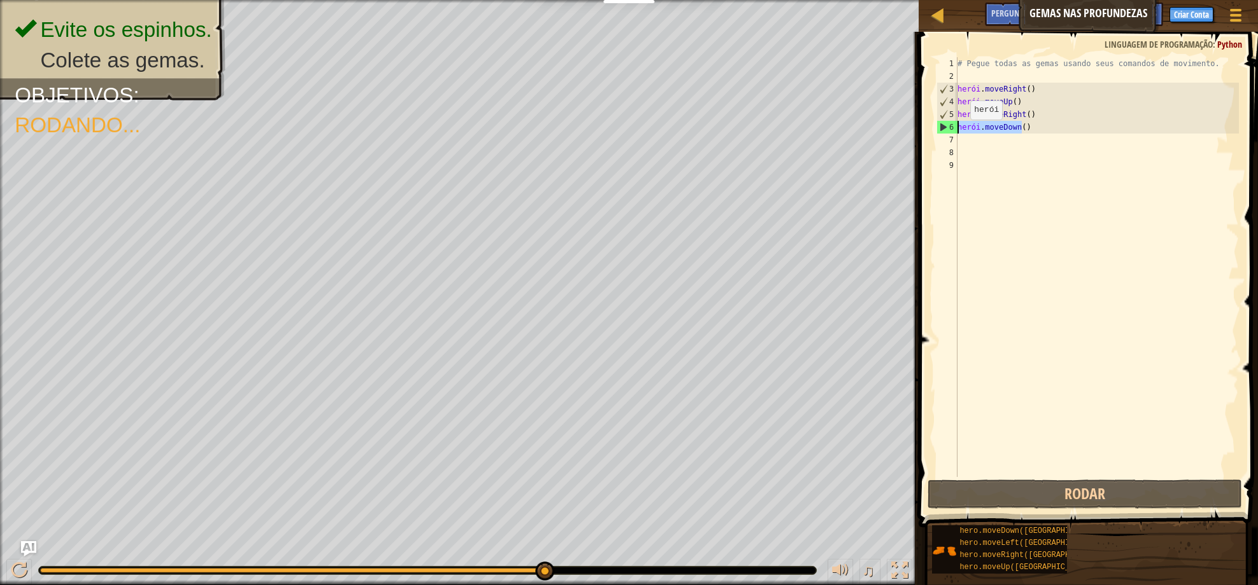
drag, startPoint x: 1055, startPoint y: 126, endPoint x: 959, endPoint y: 132, distance: 96.3
click at [959, 132] on div "# Pegue todas as gemas usando seus comandos de movimento. herói . moveRight ( )…" at bounding box center [1097, 279] width 284 height 445
type textarea "hero.moveDown()"
click at [1049, 125] on div "# Pegue todas as gemas usando seus comandos de movimento. herói . moveRight ( )…" at bounding box center [1097, 267] width 284 height 420
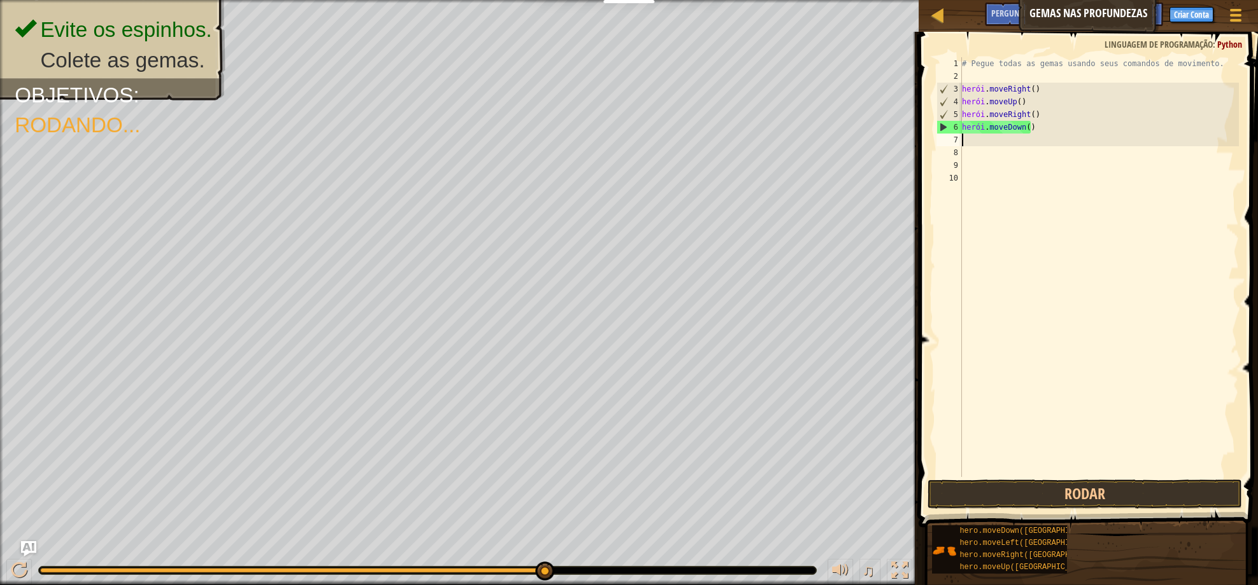
paste textarea "hero.moveDown()"
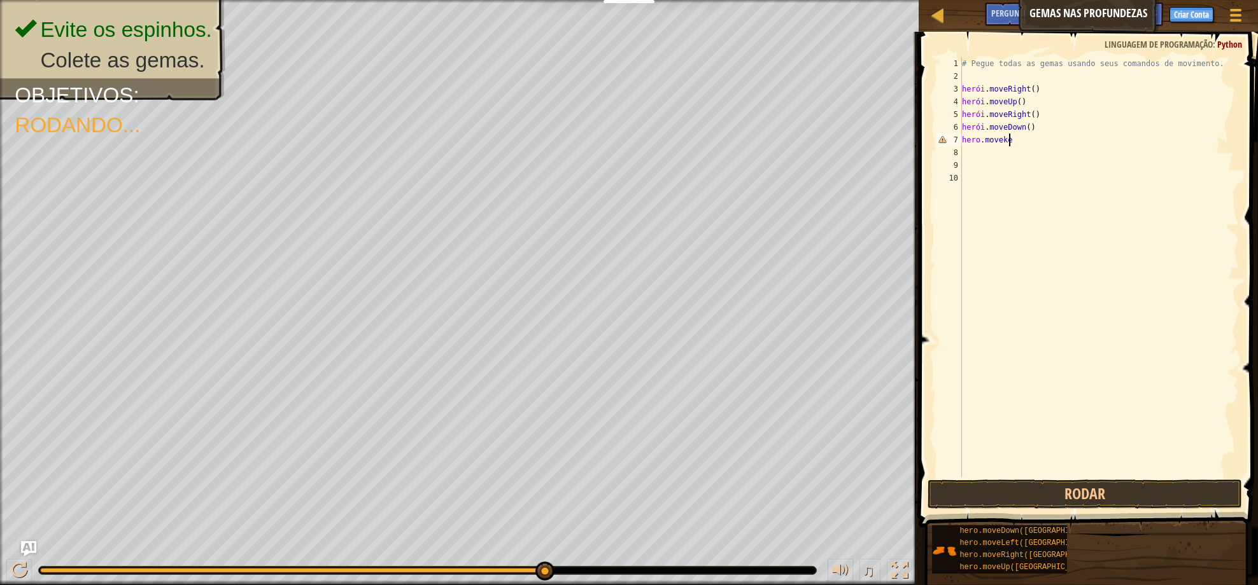
scroll to position [6, 4]
type textarea "hero.movekeft"
type textarea "hero.movekleft"
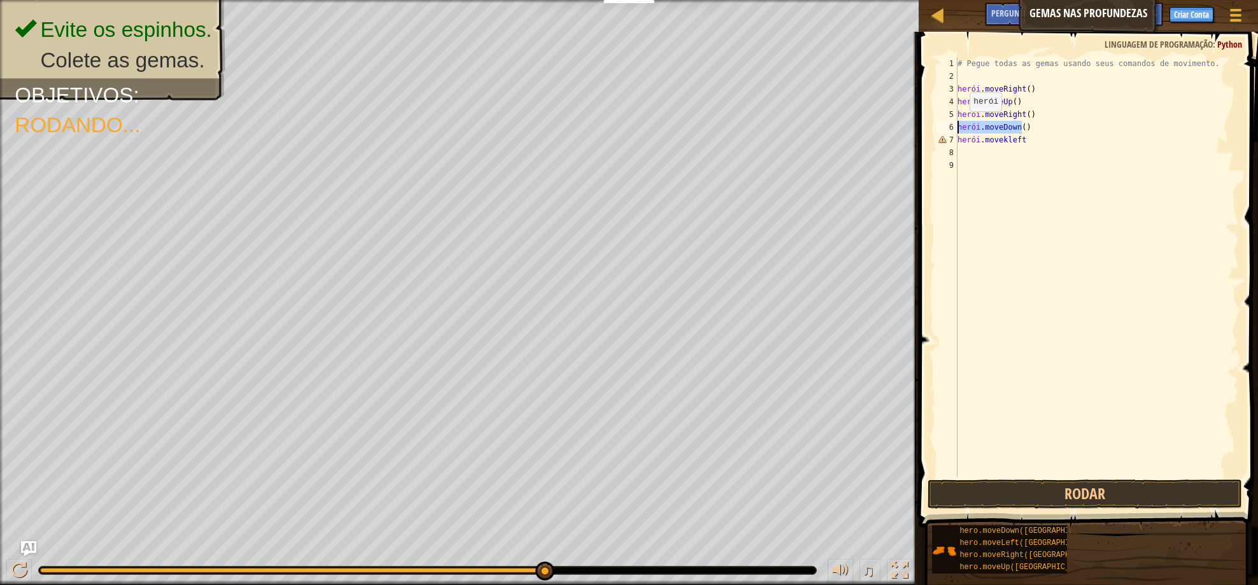
drag, startPoint x: 1046, startPoint y: 125, endPoint x: 953, endPoint y: 124, distance: 92.3
click at [953, 124] on div "1 2 3 4 5 6 7 8 9 # Pegue todas as gemas usando seus comandos de movimento. her…" at bounding box center [1086, 267] width 305 height 420
type textarea "hero.moveDown()"
click at [1028, 154] on div "# Pegue todas as gemas usando seus comandos de movimento. herói . moveRight ( )…" at bounding box center [1097, 279] width 284 height 445
paste textarea "hero.moveDown()"
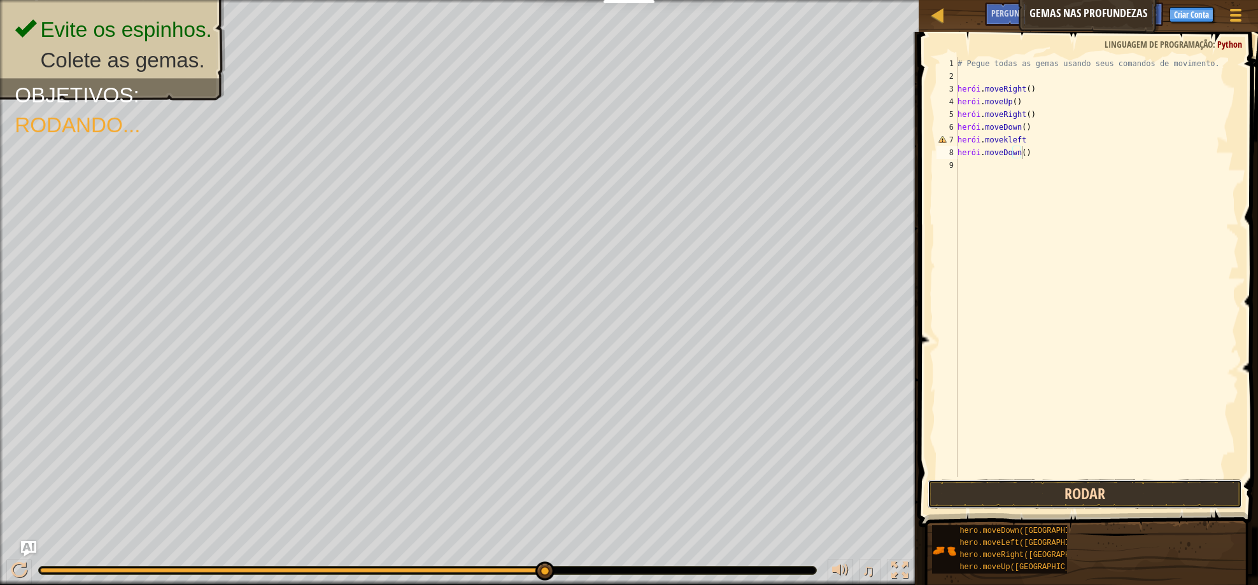
click at [1091, 492] on button "Rodar" at bounding box center [1084, 494] width 314 height 29
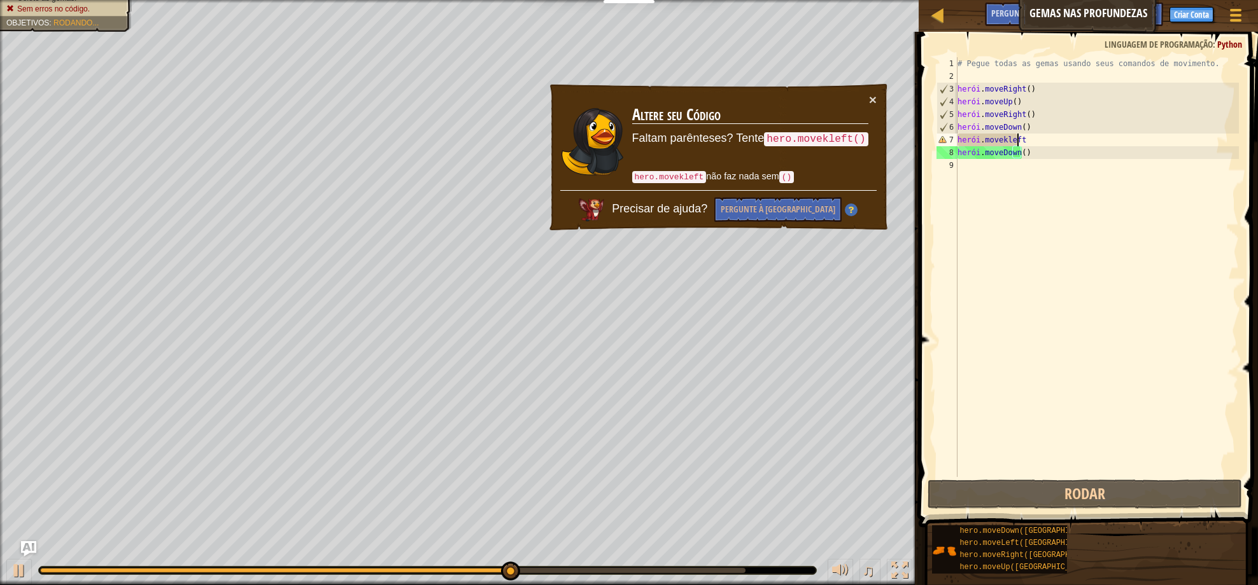
click at [1042, 137] on div "# Pegue todas as gemas usando seus comandos de movimento. herói . moveRight ( )…" at bounding box center [1097, 279] width 284 height 445
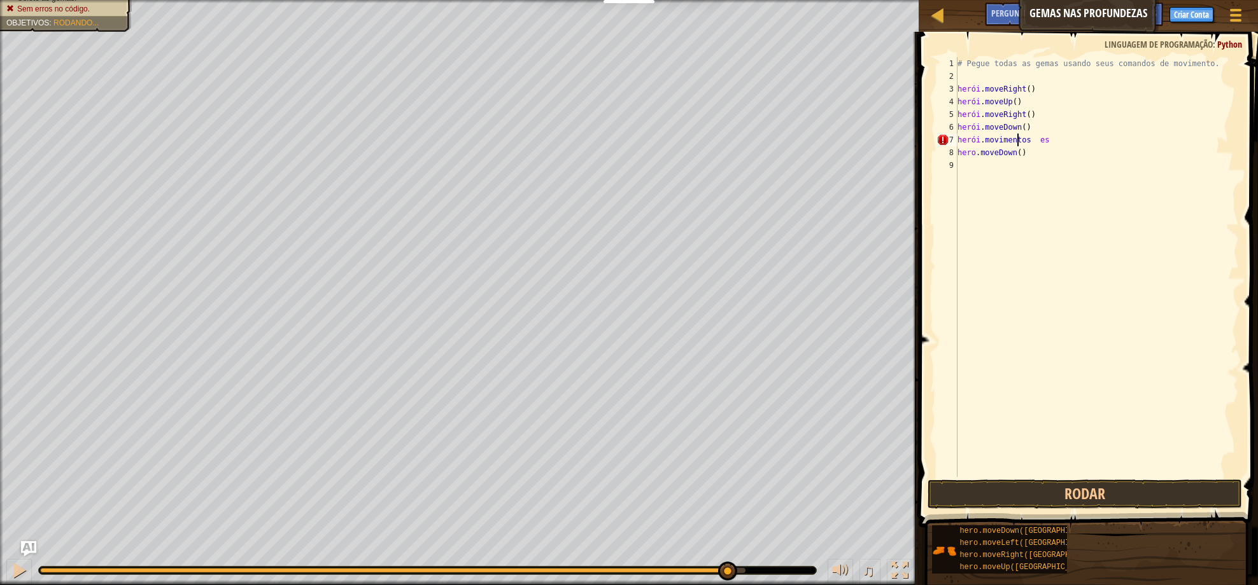
scroll to position [6, 4]
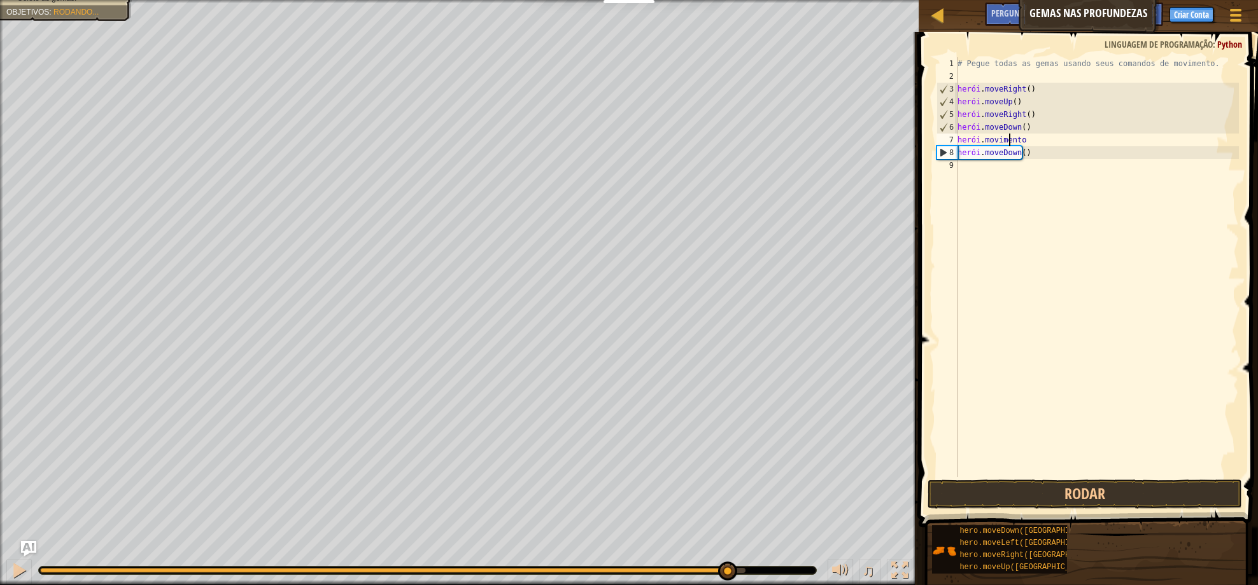
type textarea "hero.movek l"
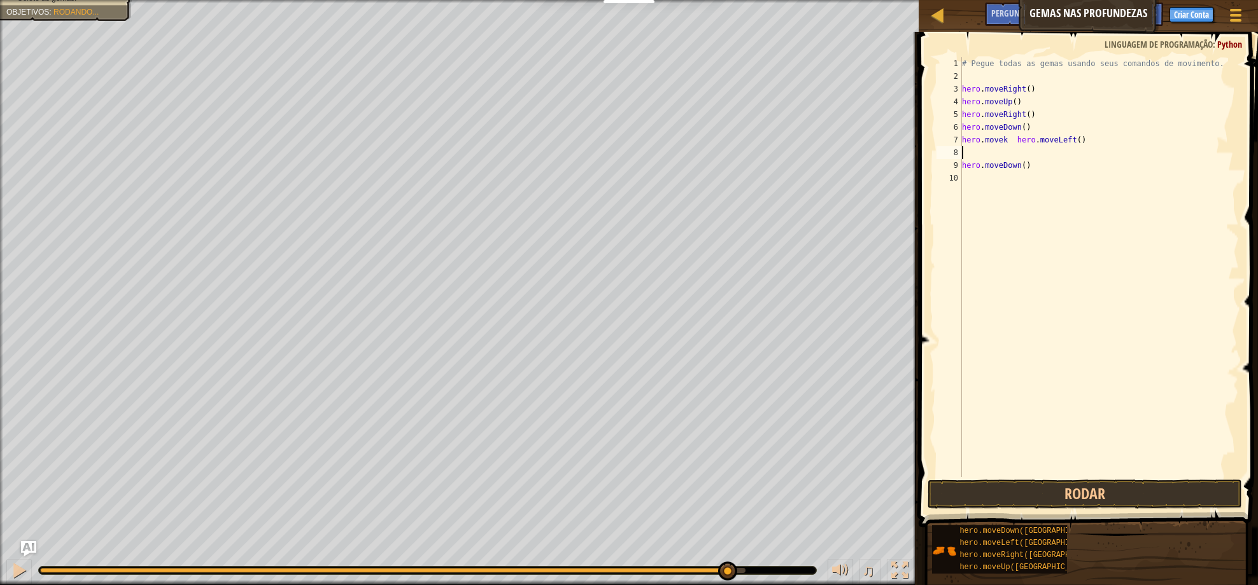
scroll to position [6, 0]
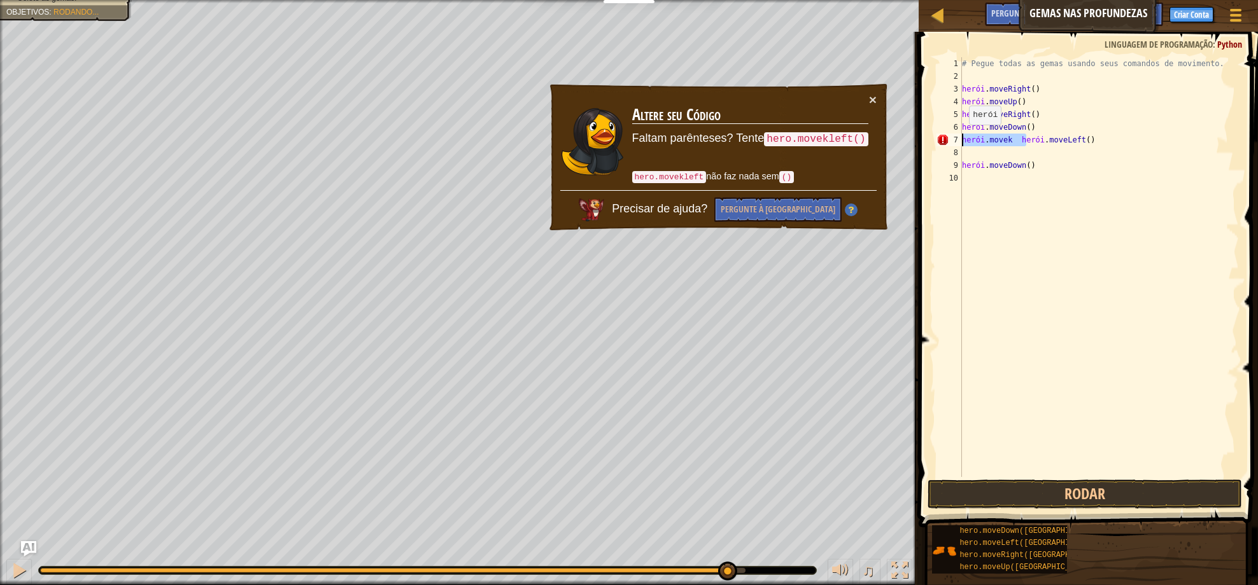
drag, startPoint x: 1026, startPoint y: 141, endPoint x: 954, endPoint y: 136, distance: 72.1
click at [954, 136] on div "1 2 3 4 5 6 7 8 9 10 # Pegue todas as gemas usando seus comandos de movimento. …" at bounding box center [1086, 267] width 305 height 420
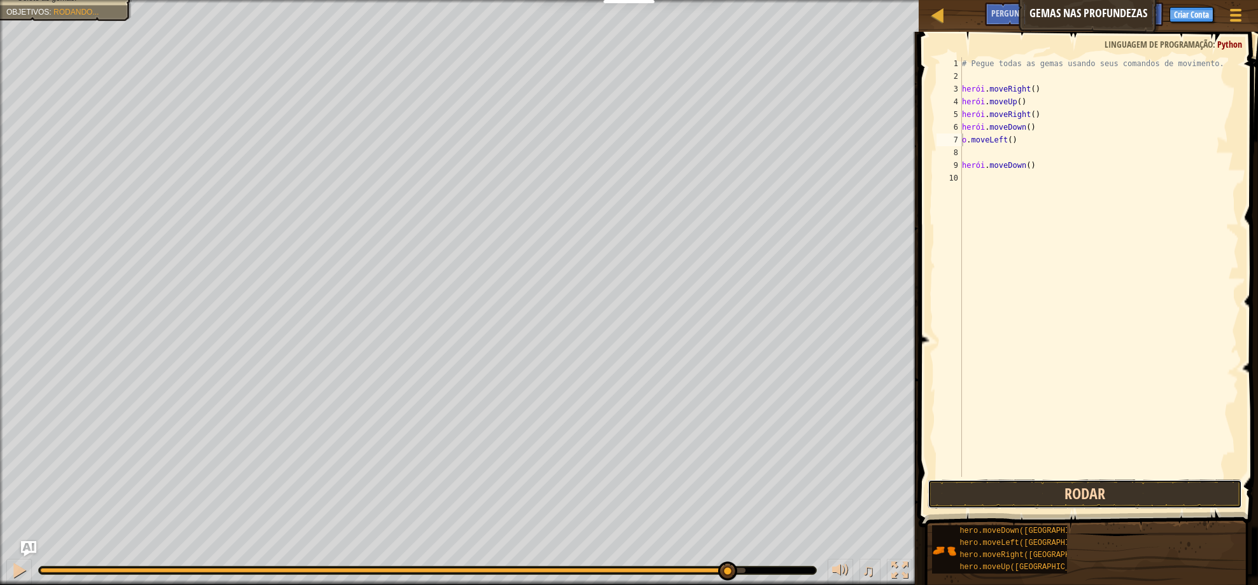
click at [1093, 496] on button "Rodar" at bounding box center [1084, 494] width 314 height 29
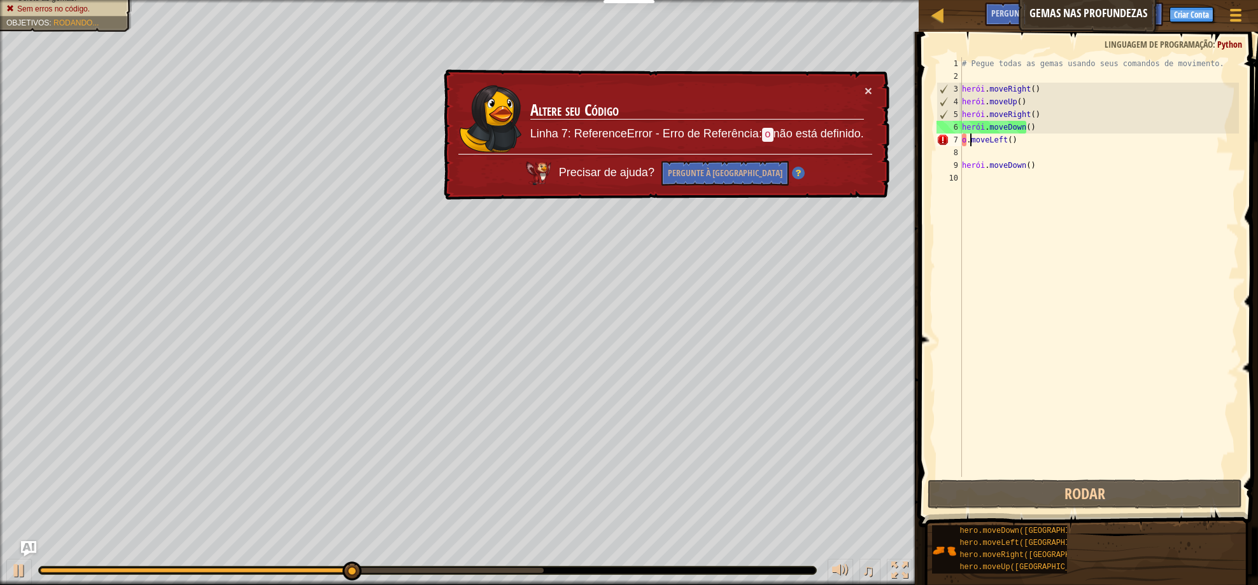
click at [970, 142] on div "# Pegue todas as gemas usando seus comandos de movimento. herói . moveRight ( )…" at bounding box center [1099, 279] width 280 height 445
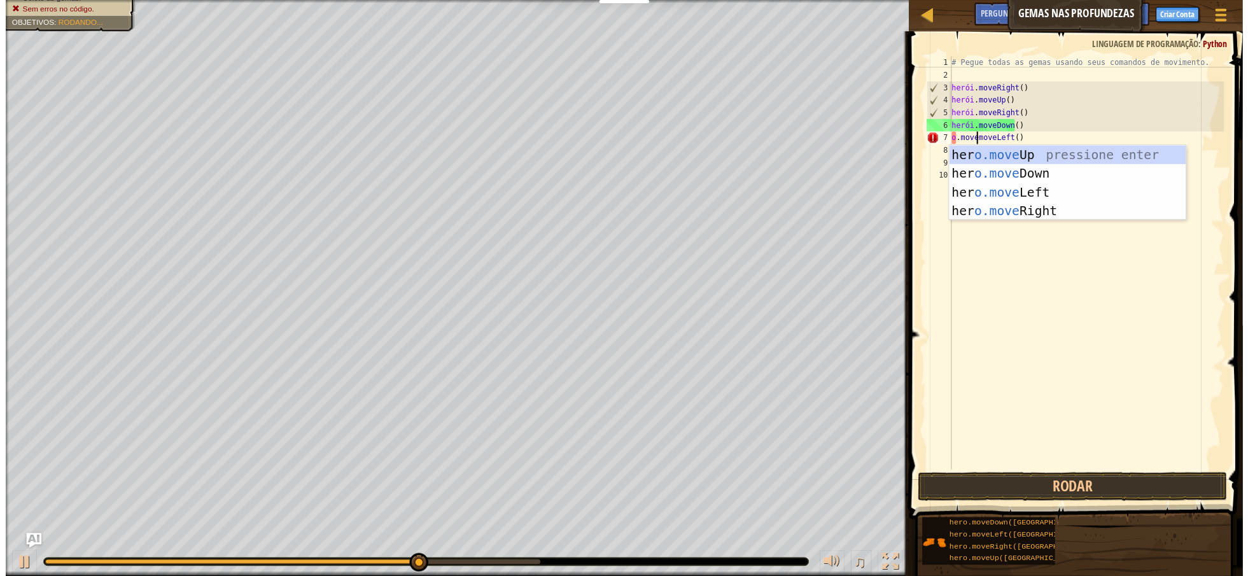
scroll to position [6, 3]
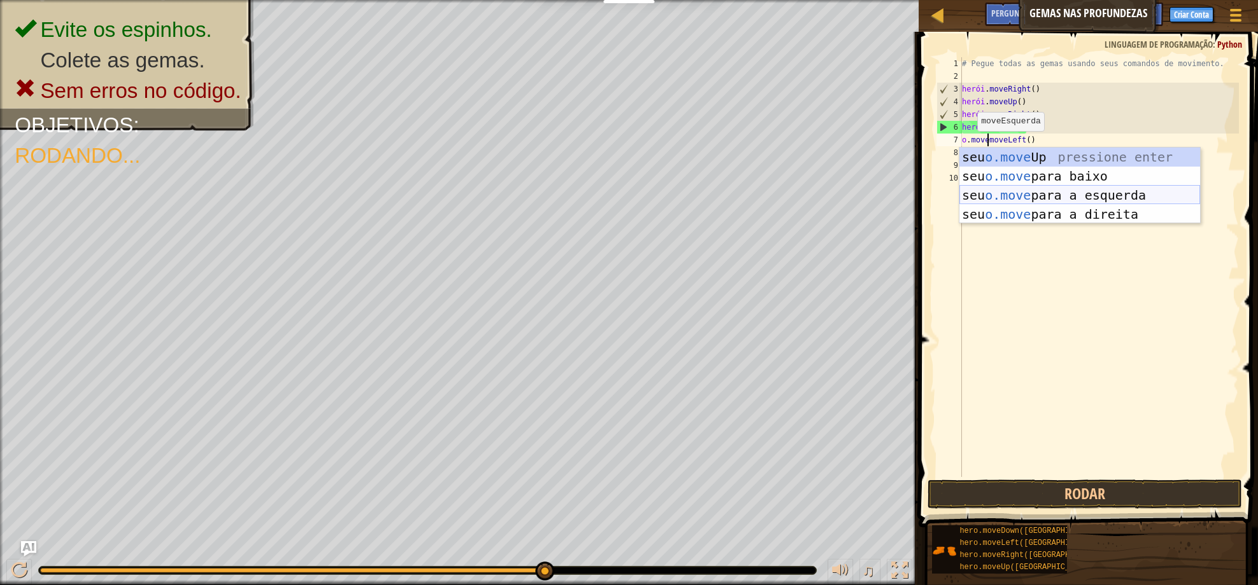
click at [1053, 193] on div "seu o.move Up pressione enter seu o.move para baixo Pressione Enter seu o.move …" at bounding box center [1079, 205] width 241 height 115
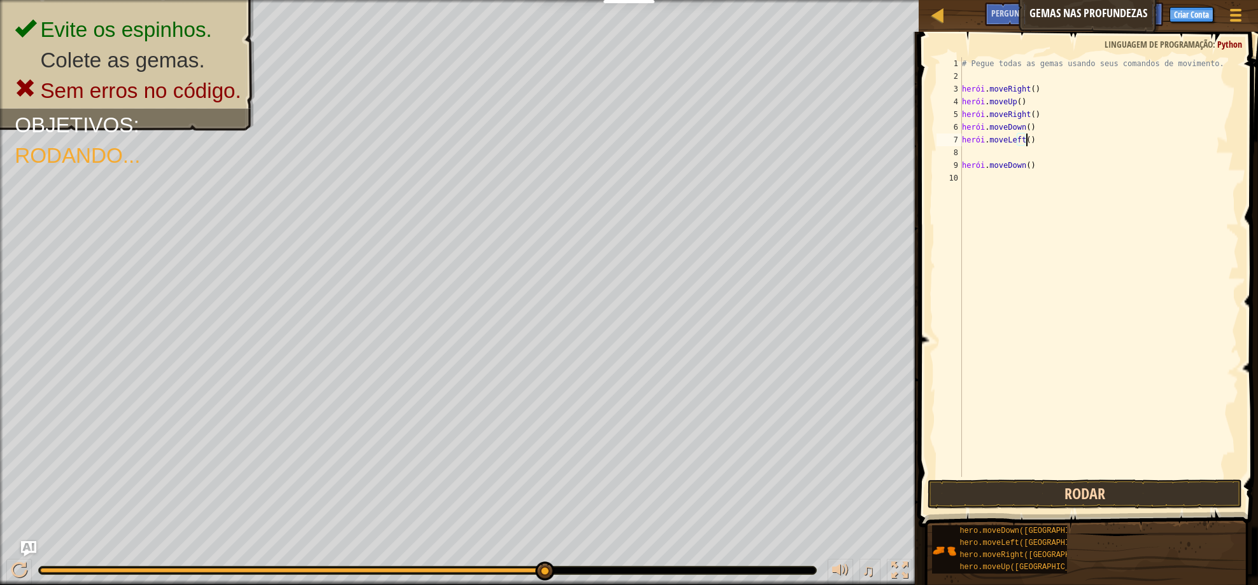
type textarea "hero.moveLeft()"
click at [1112, 493] on button "Rodar" at bounding box center [1084, 494] width 314 height 29
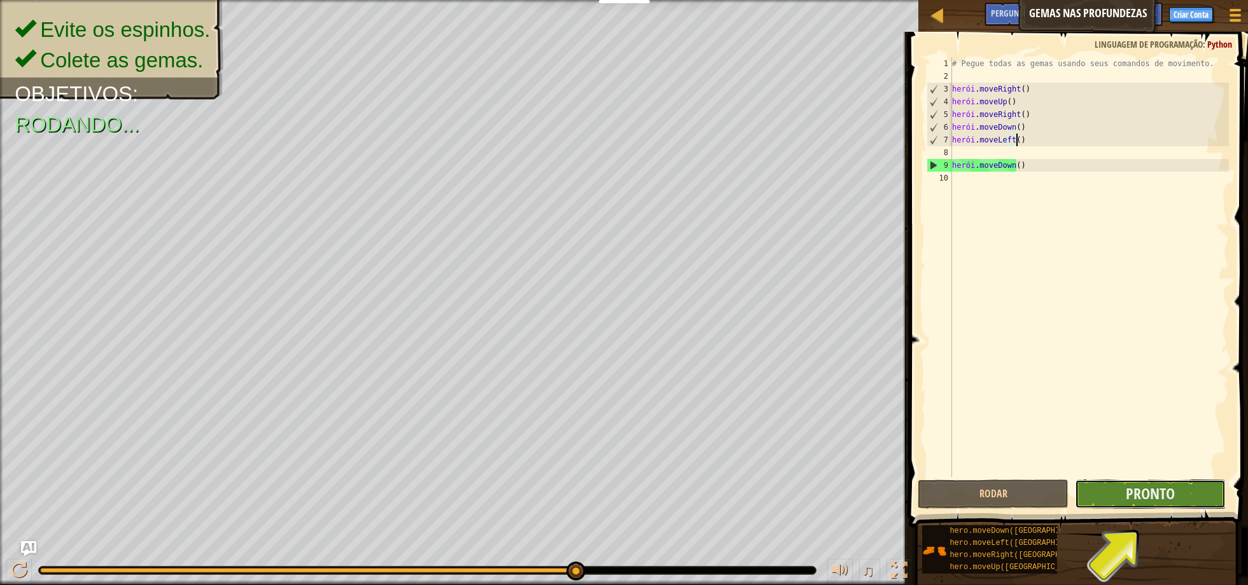
click at [1181, 493] on button "Pronto" at bounding box center [1150, 494] width 151 height 29
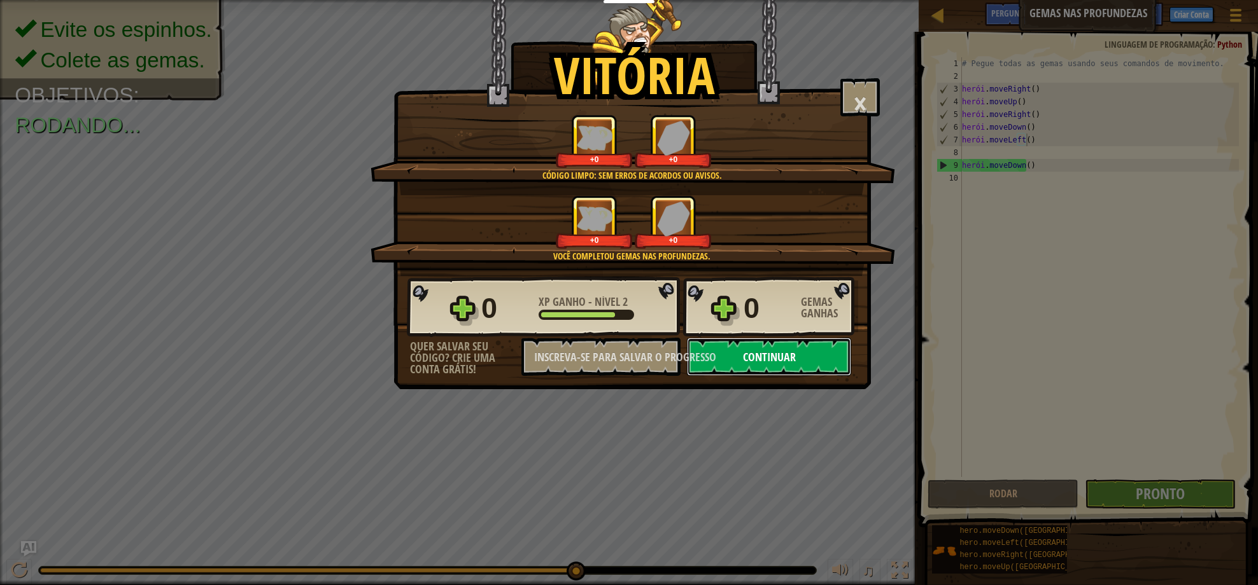
click at [797, 345] on button "Continuar" at bounding box center [769, 357] width 164 height 38
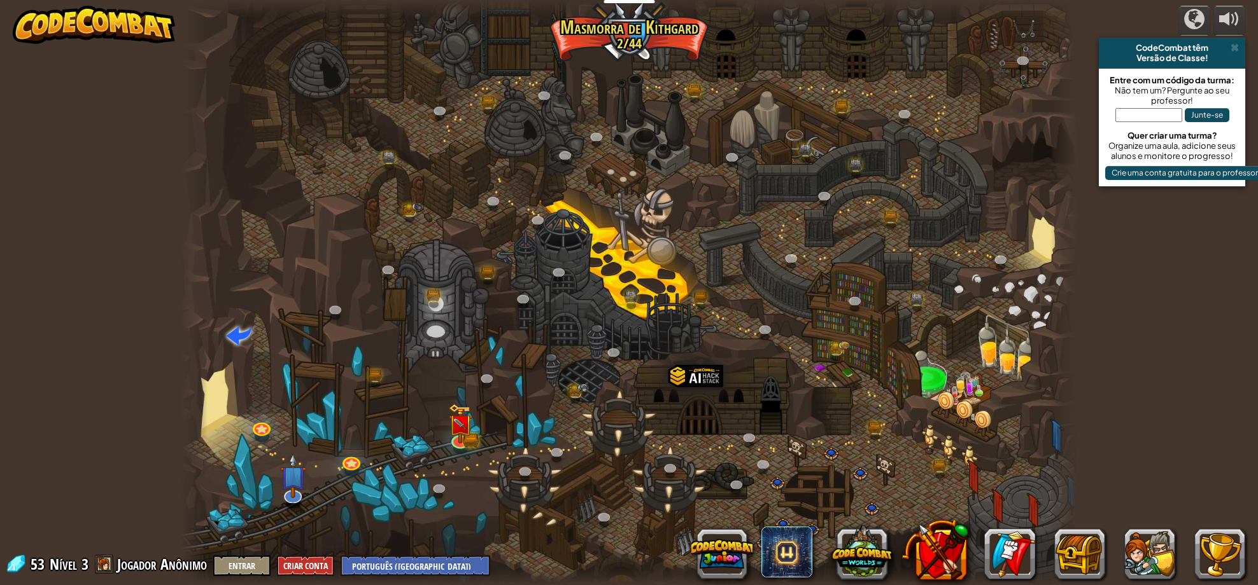
select select "pt-BR"
